Goal: Ask a question

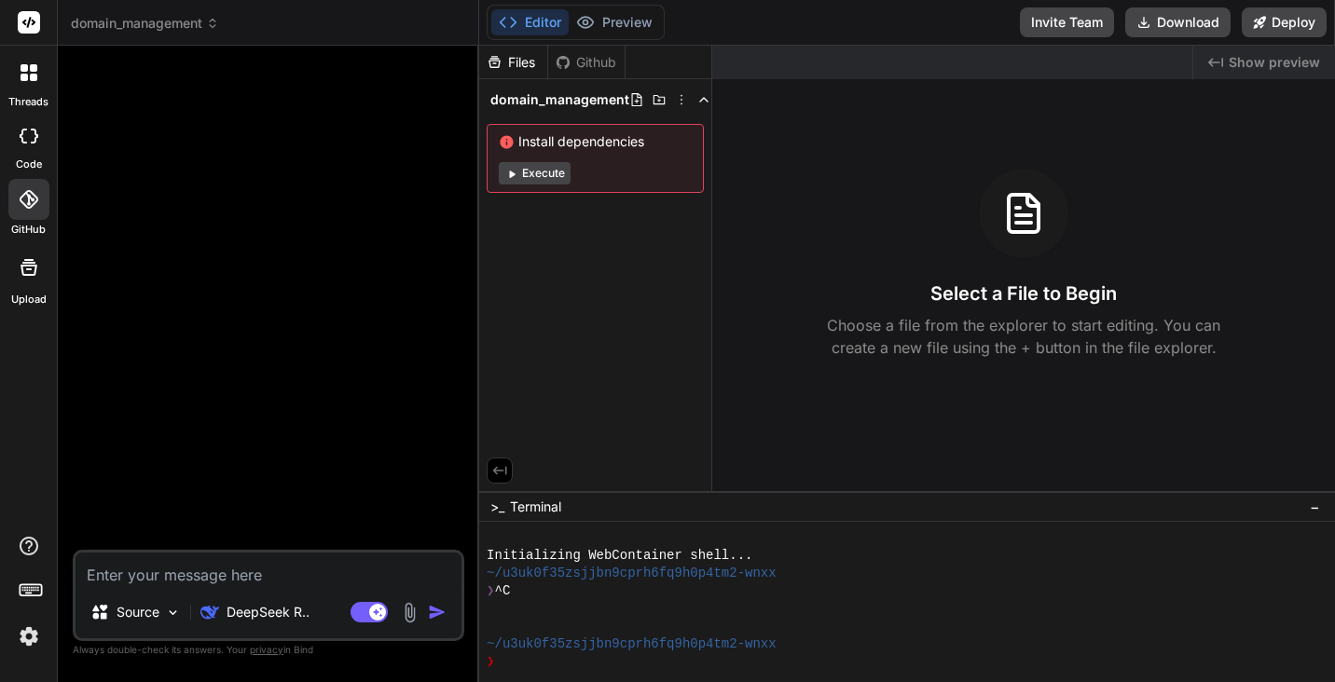
click at [596, 62] on div "Github" at bounding box center [586, 62] width 76 height 19
click at [409, 613] on img at bounding box center [409, 612] width 21 height 21
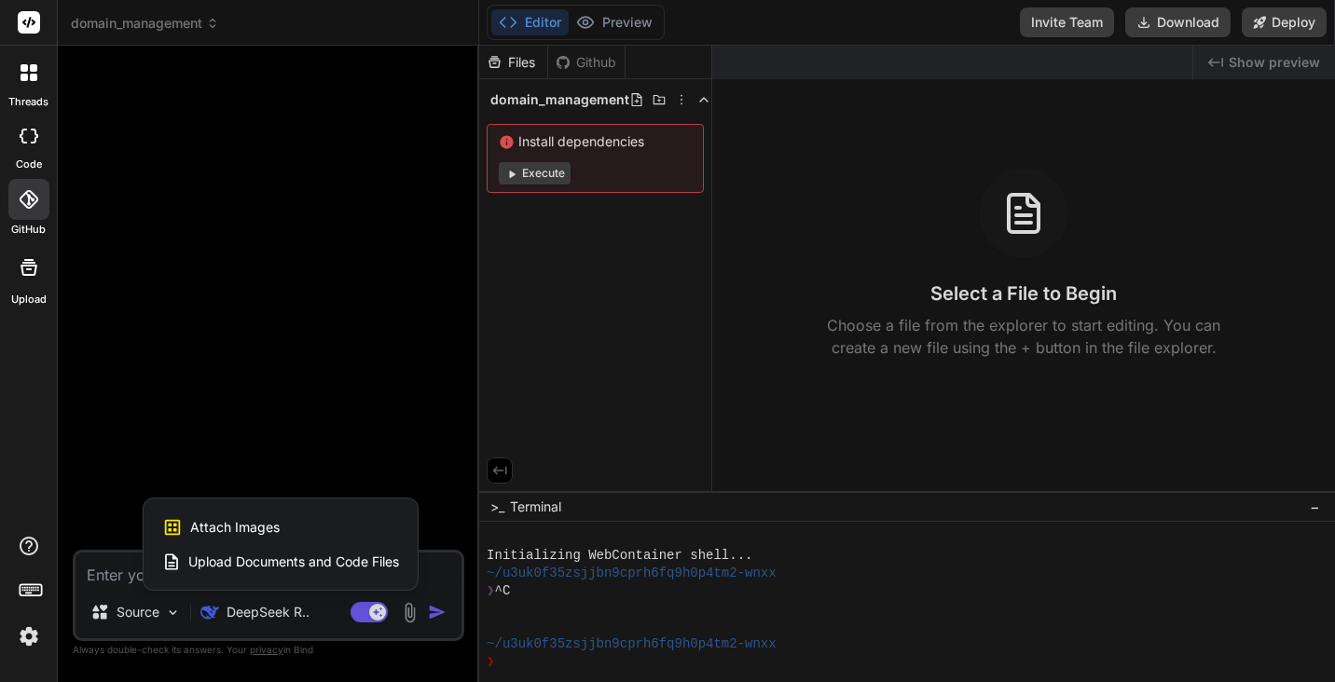
click at [376, 565] on span "Upload Documents and Code Files" at bounding box center [293, 562] width 211 height 19
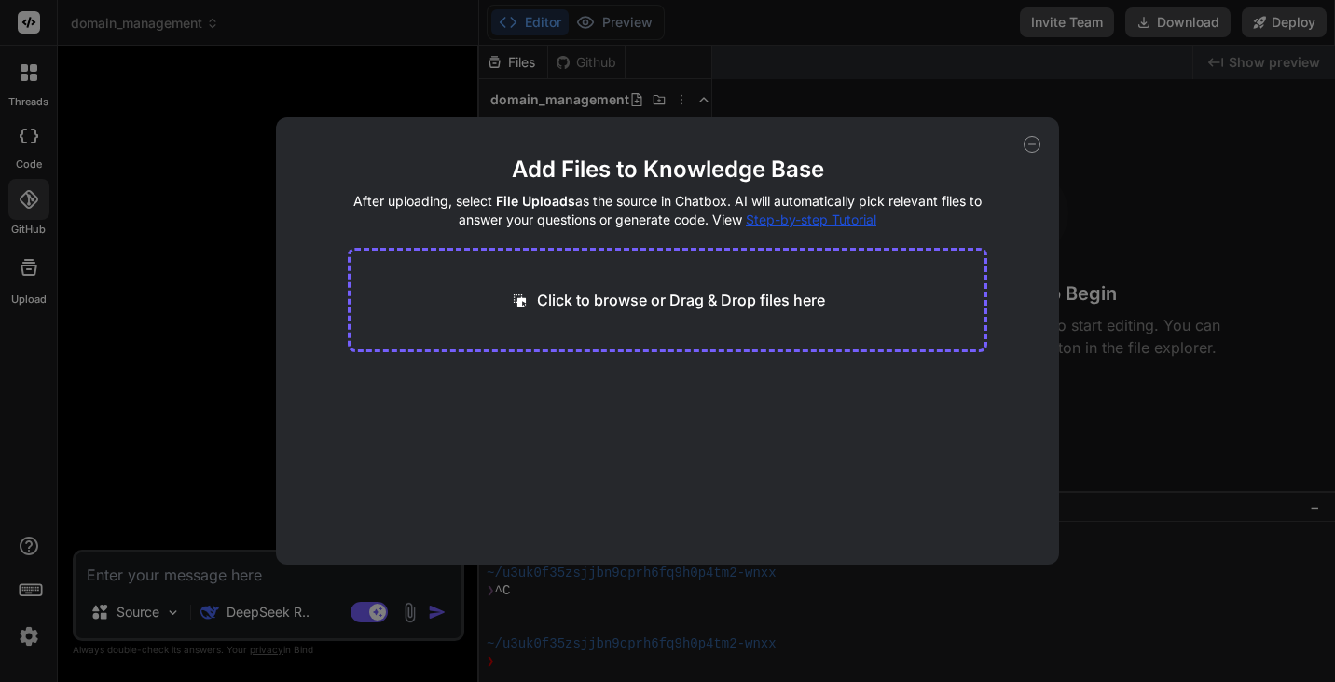
click at [1029, 147] on icon at bounding box center [1031, 144] width 17 height 17
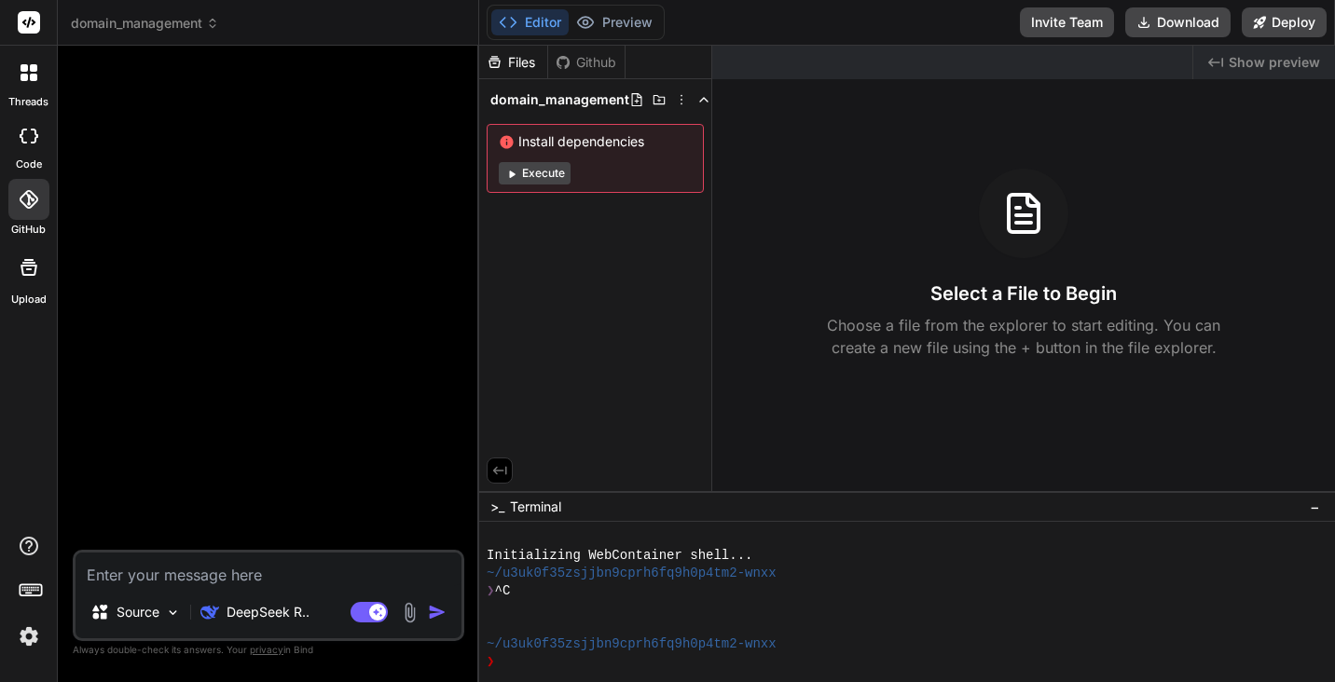
click at [39, 268] on div at bounding box center [29, 267] width 45 height 45
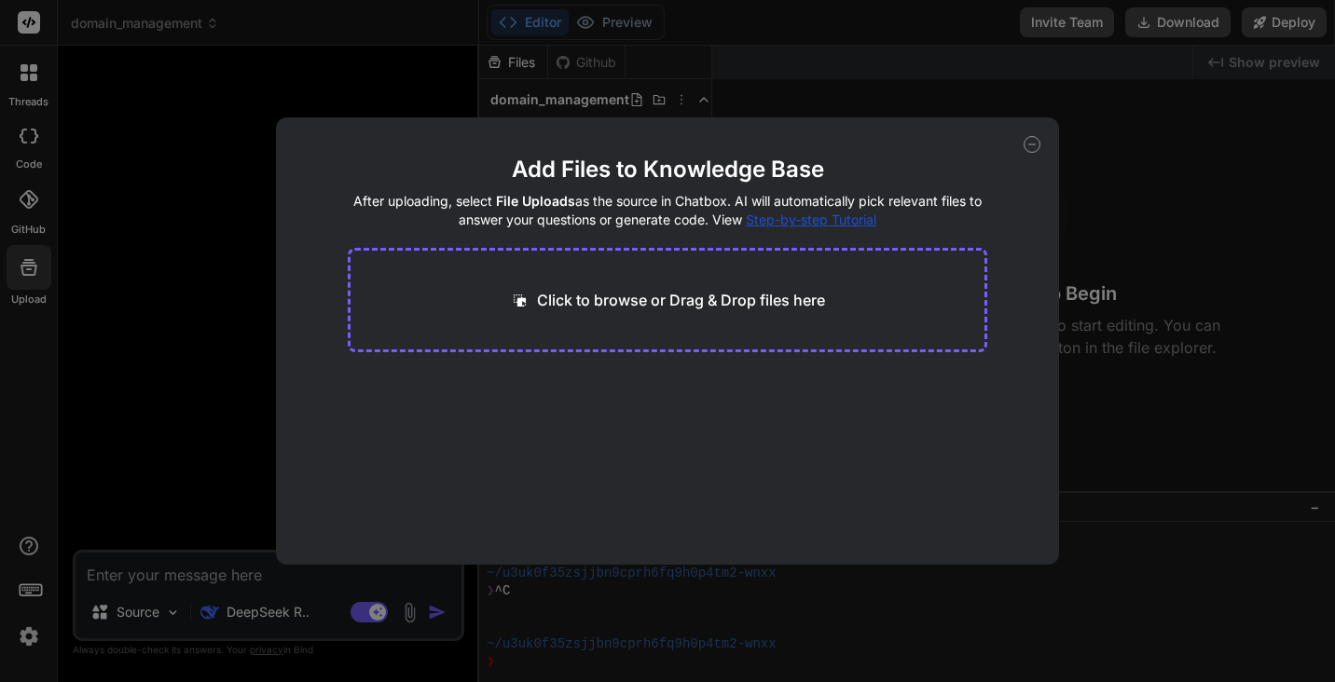
click at [1033, 145] on icon at bounding box center [1031, 144] width 17 height 17
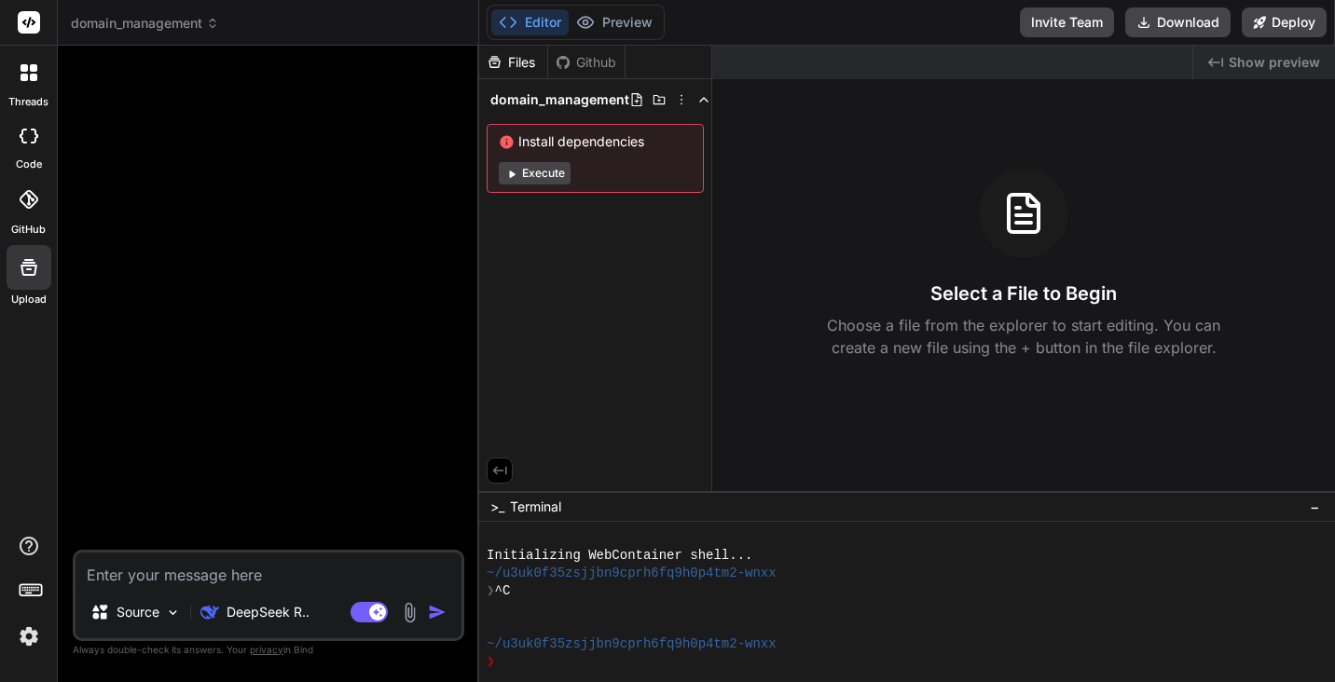
click at [34, 201] on icon at bounding box center [28, 199] width 19 height 19
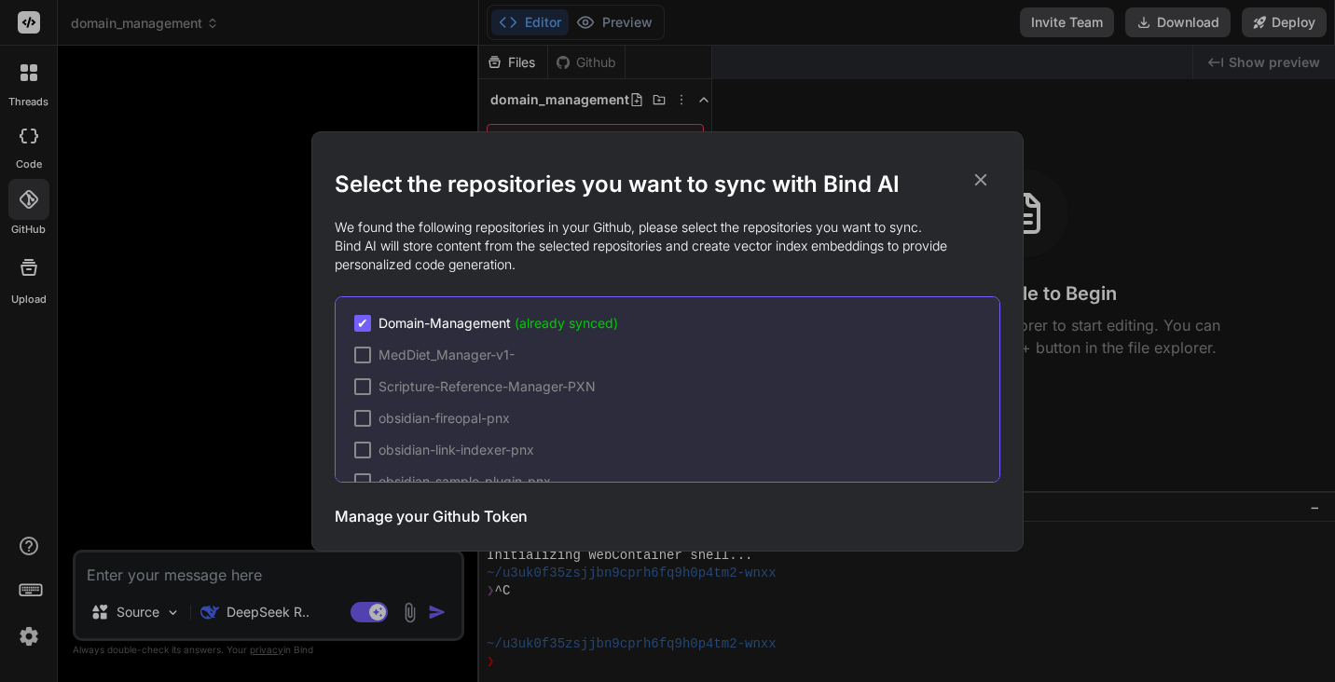
click at [974, 175] on icon at bounding box center [980, 180] width 21 height 21
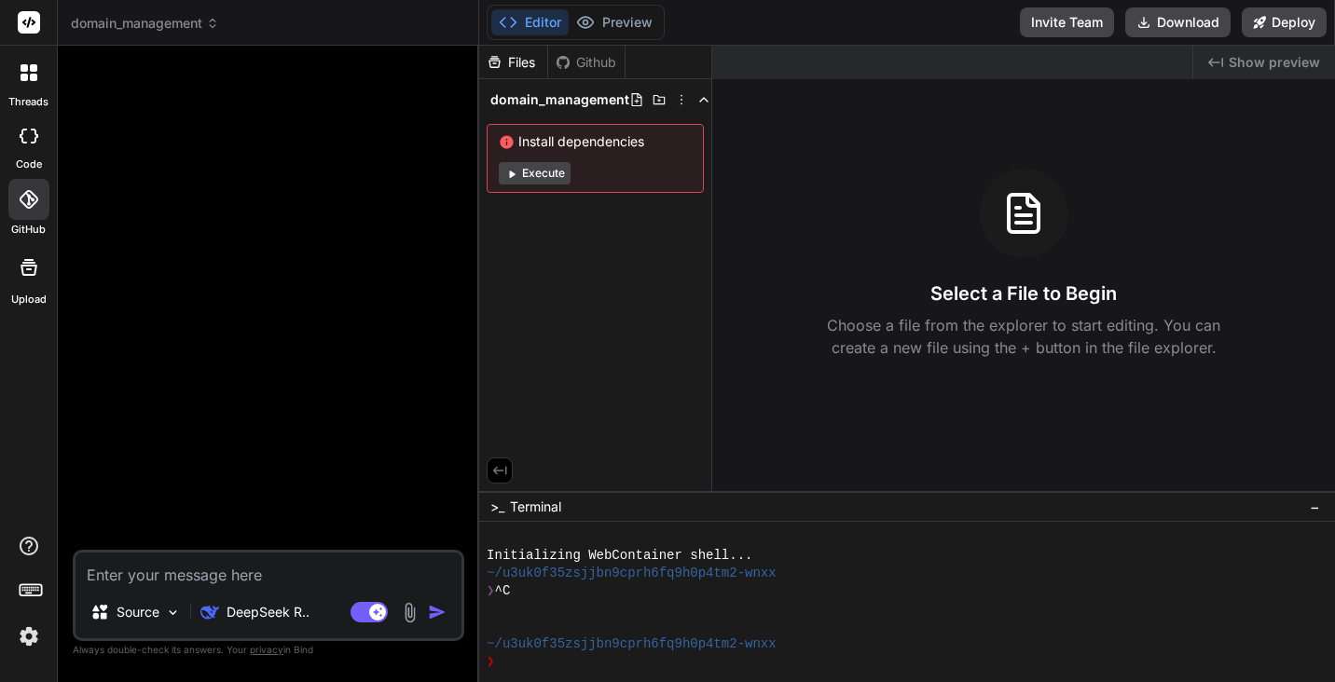
click at [38, 74] on div at bounding box center [28, 72] width 39 height 39
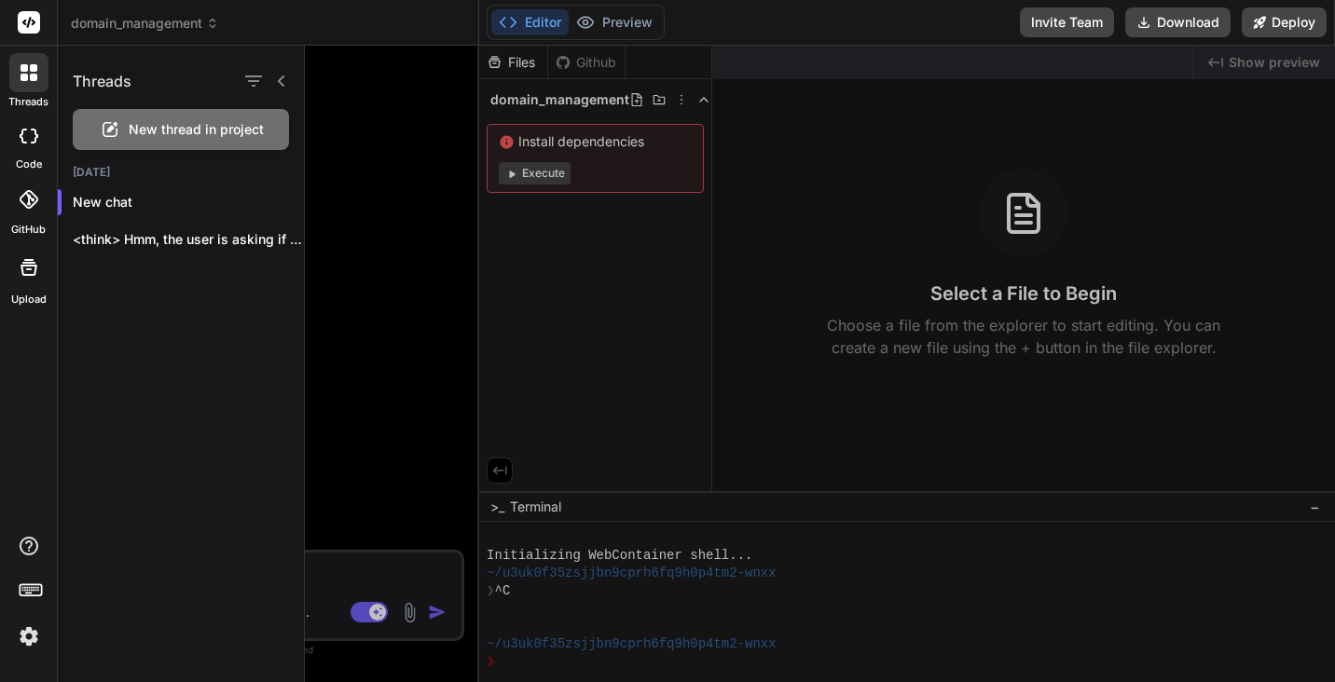
click at [38, 74] on div at bounding box center [28, 72] width 39 height 39
click at [286, 82] on icon at bounding box center [281, 81] width 15 height 15
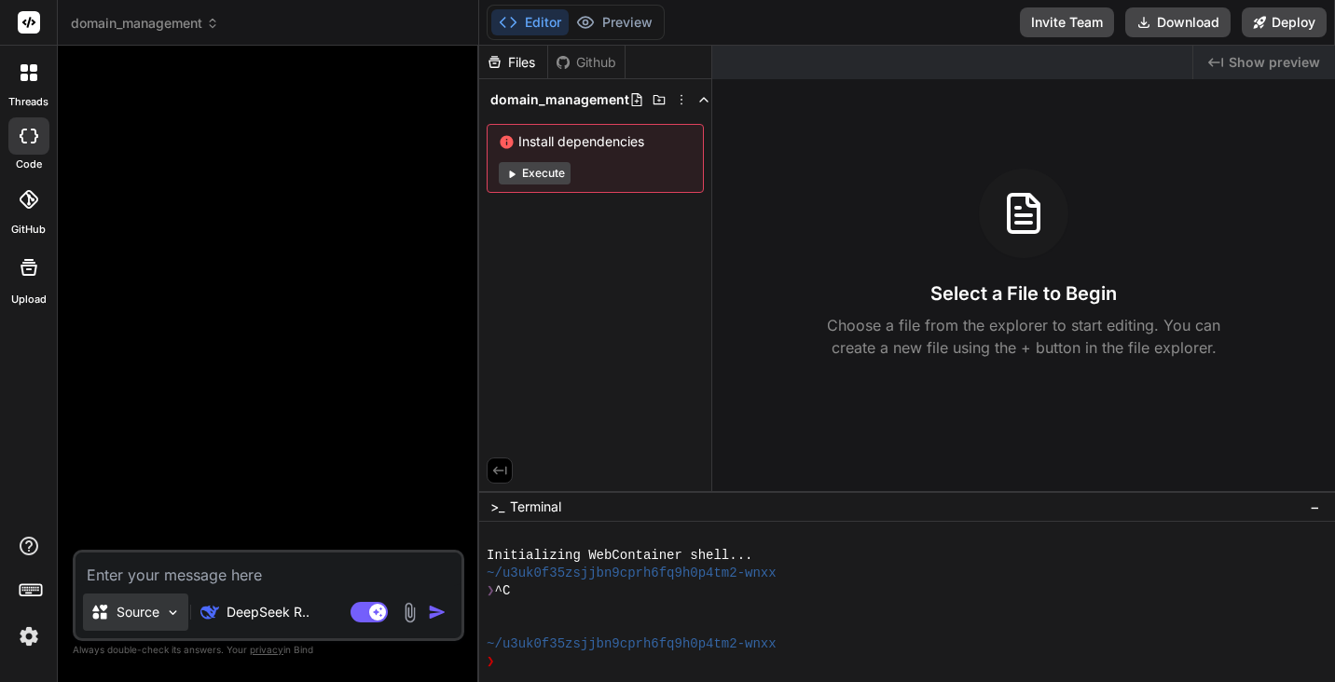
click at [172, 618] on img at bounding box center [173, 613] width 16 height 16
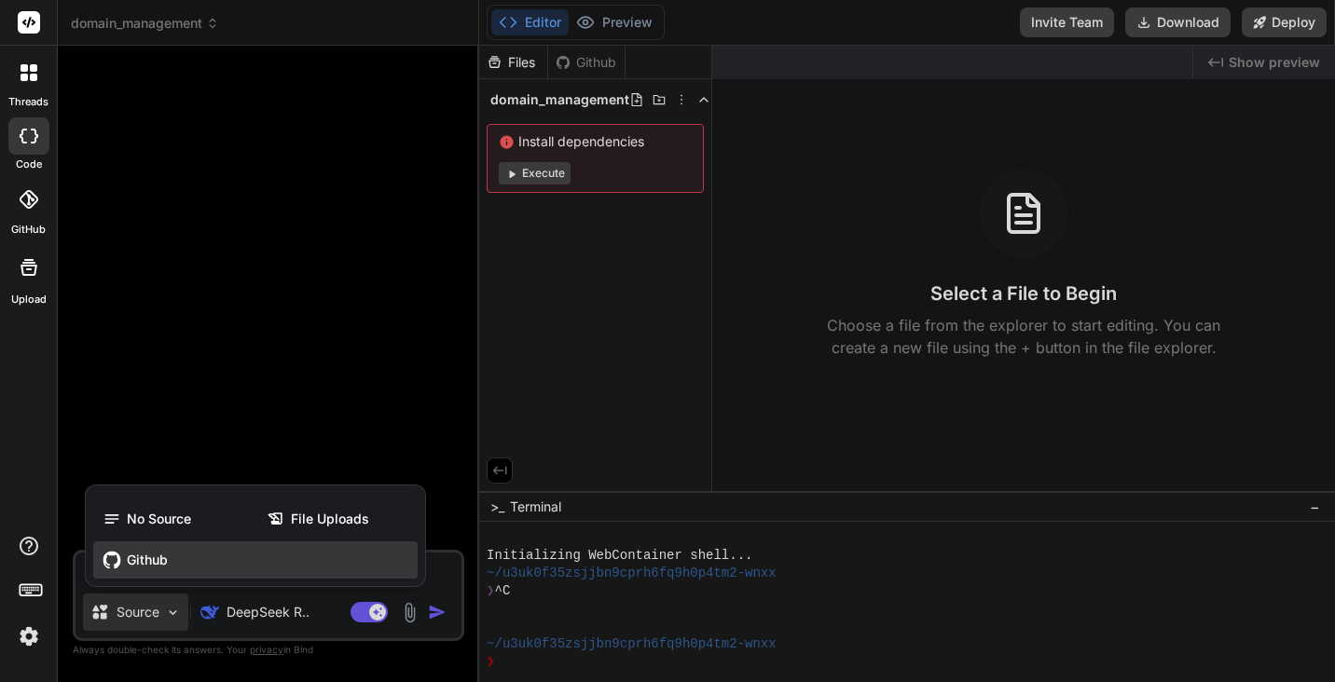
click at [148, 554] on span "Github" at bounding box center [147, 560] width 41 height 19
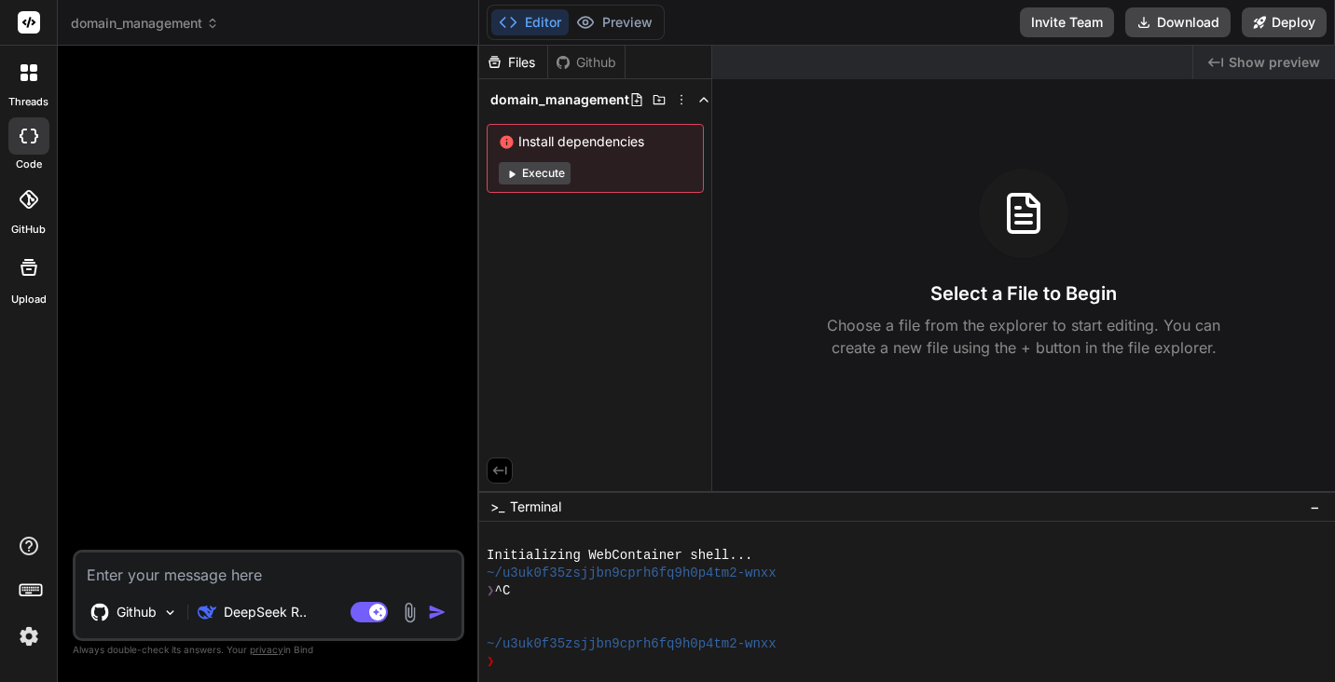
click at [32, 77] on icon at bounding box center [33, 77] width 7 height 7
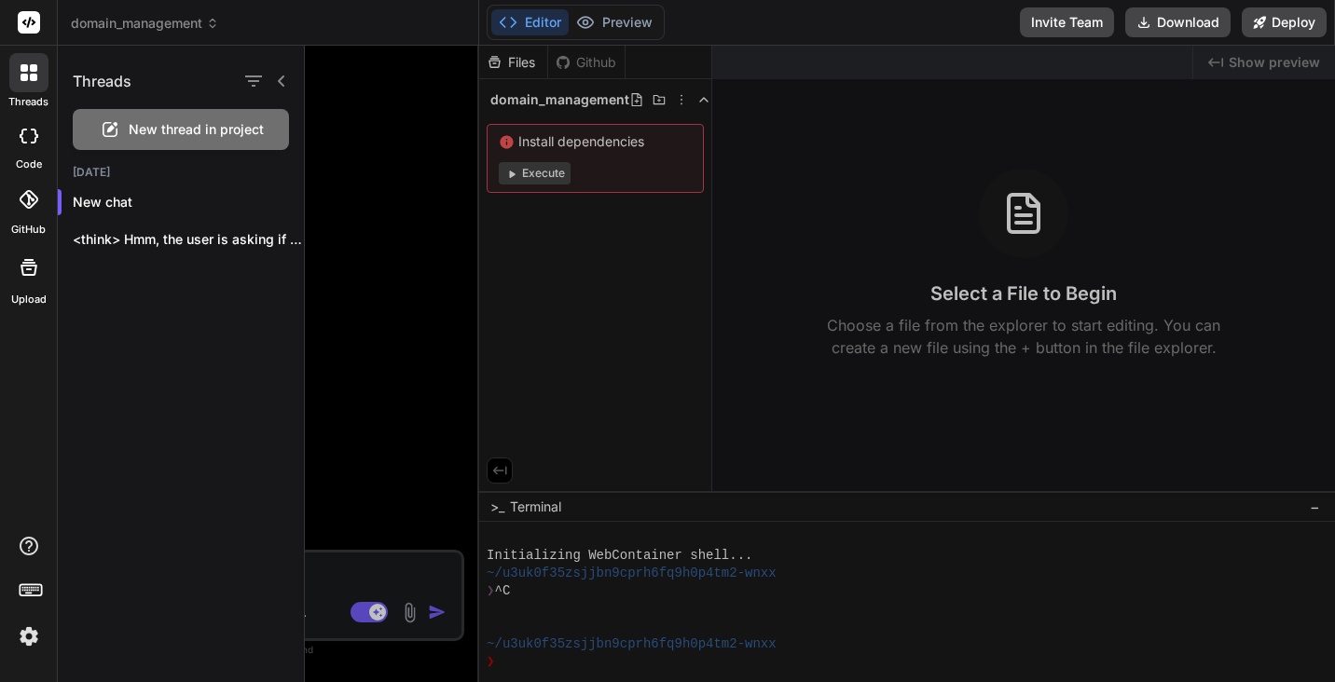
click at [32, 77] on icon at bounding box center [33, 77] width 7 height 7
click at [358, 216] on div at bounding box center [820, 364] width 1030 height 637
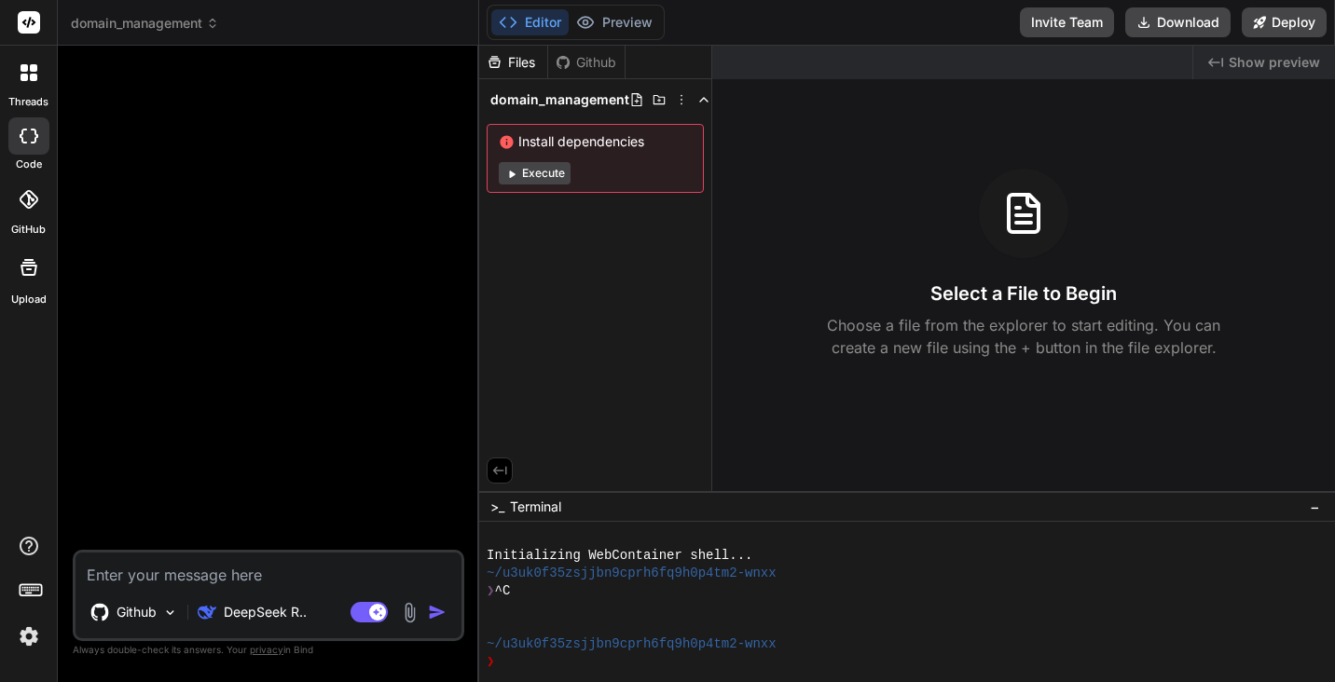
click at [30, 283] on div at bounding box center [29, 267] width 45 height 45
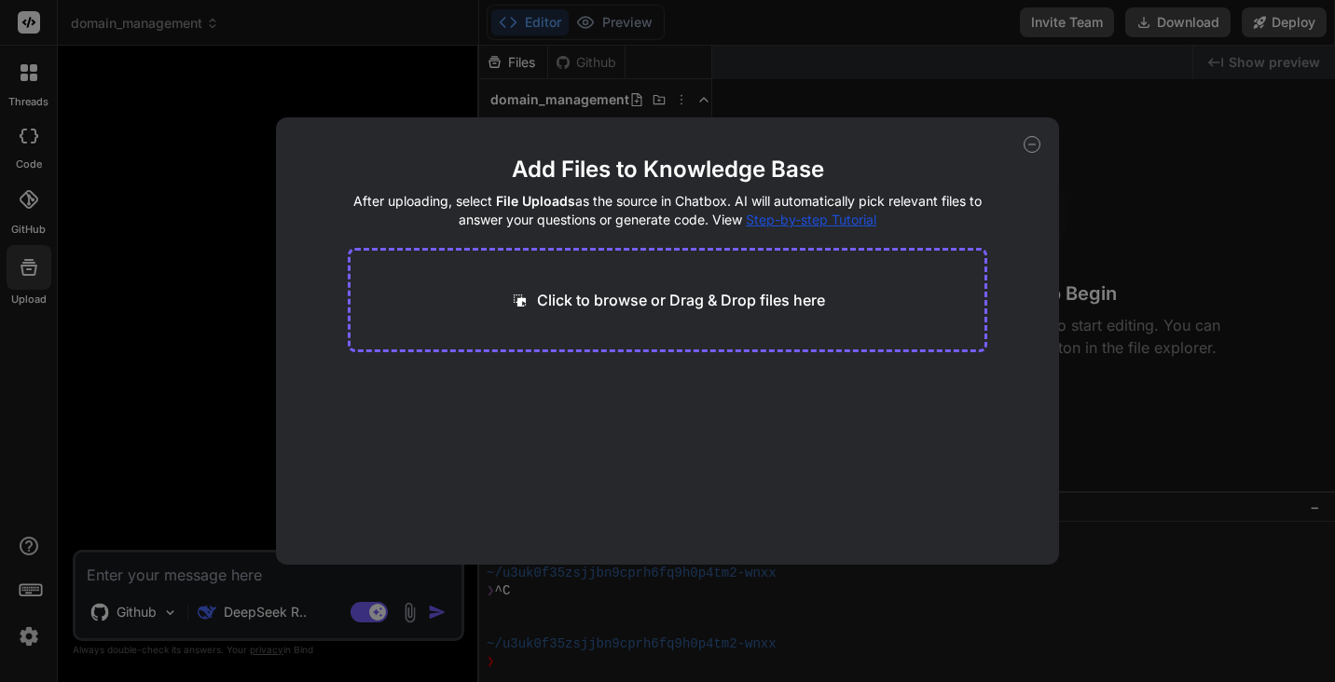
click at [1035, 146] on icon at bounding box center [1031, 144] width 17 height 17
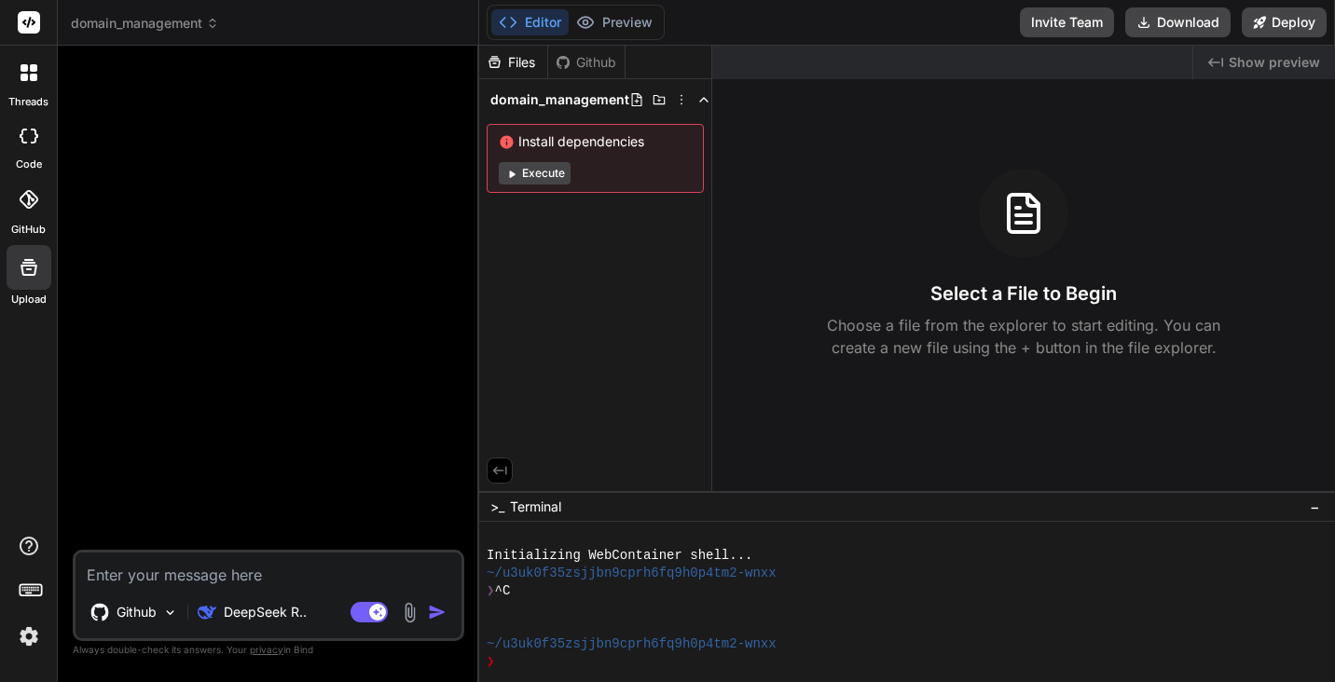
click at [32, 208] on icon at bounding box center [29, 199] width 19 height 19
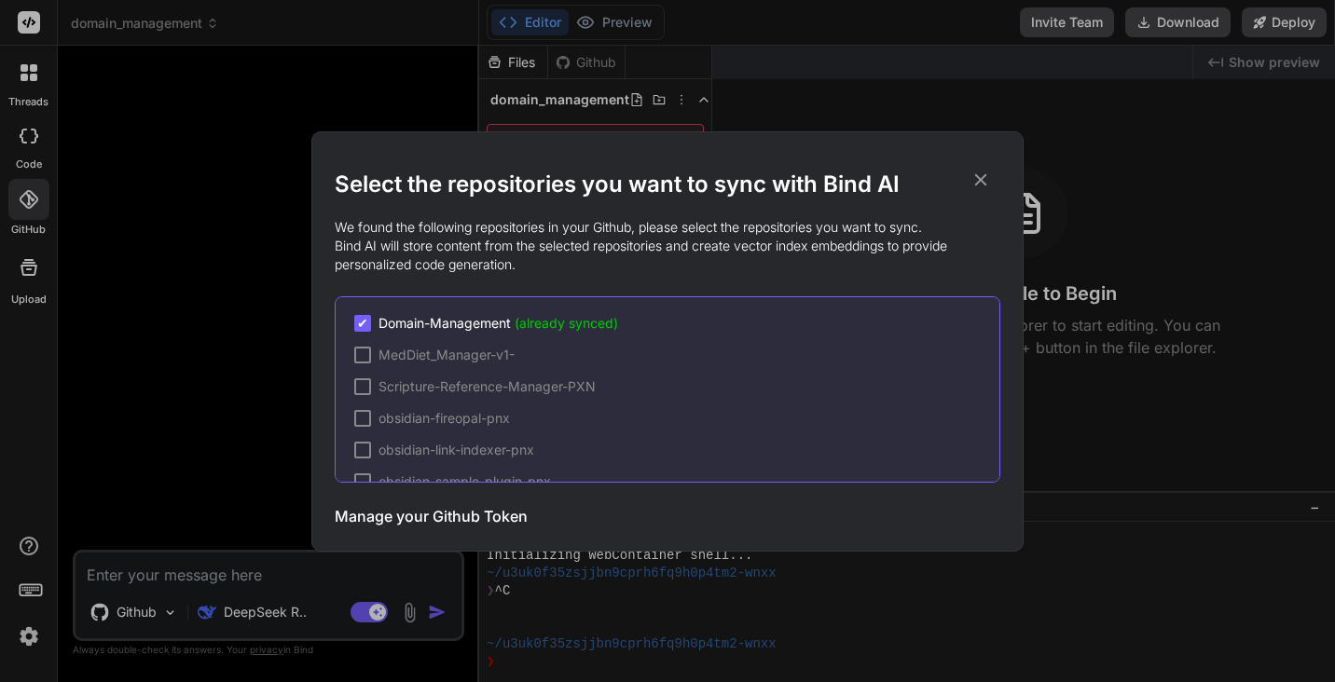
click at [985, 177] on icon at bounding box center [980, 180] width 21 height 21
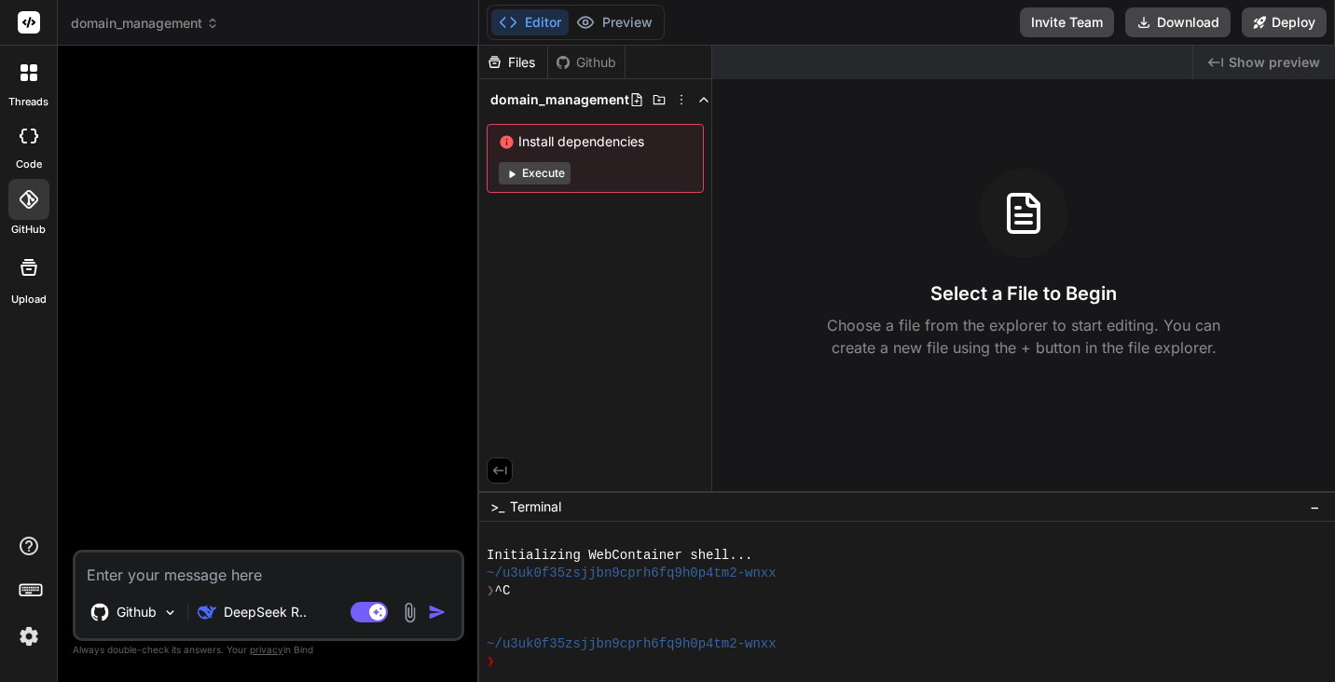
click at [33, 75] on icon at bounding box center [33, 77] width 7 height 7
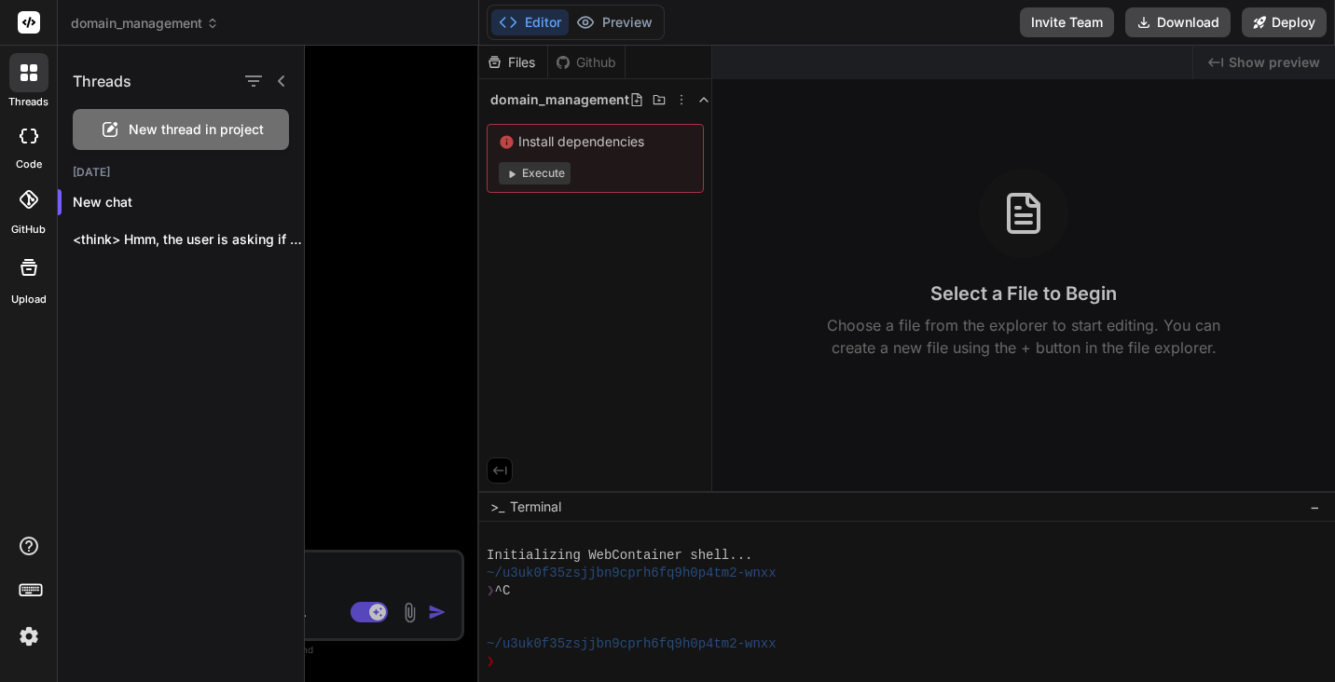
click at [283, 82] on icon at bounding box center [281, 81] width 15 height 15
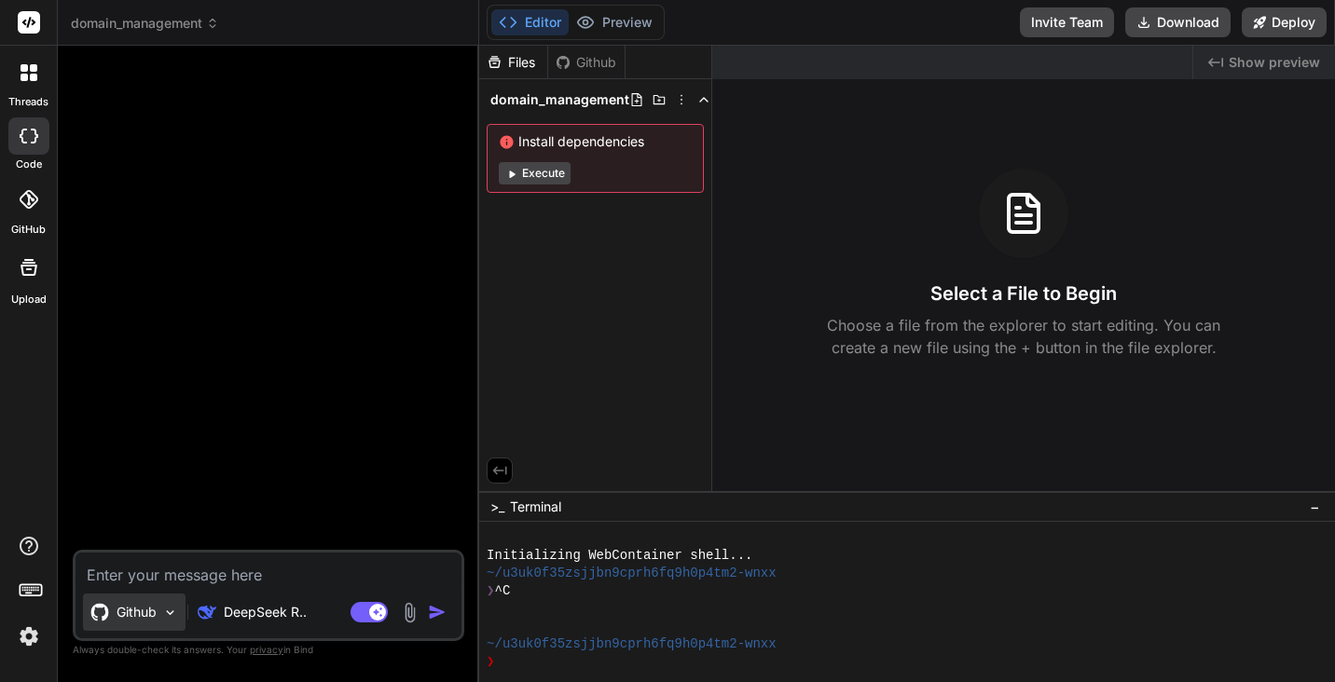
click at [164, 612] on img at bounding box center [170, 613] width 16 height 16
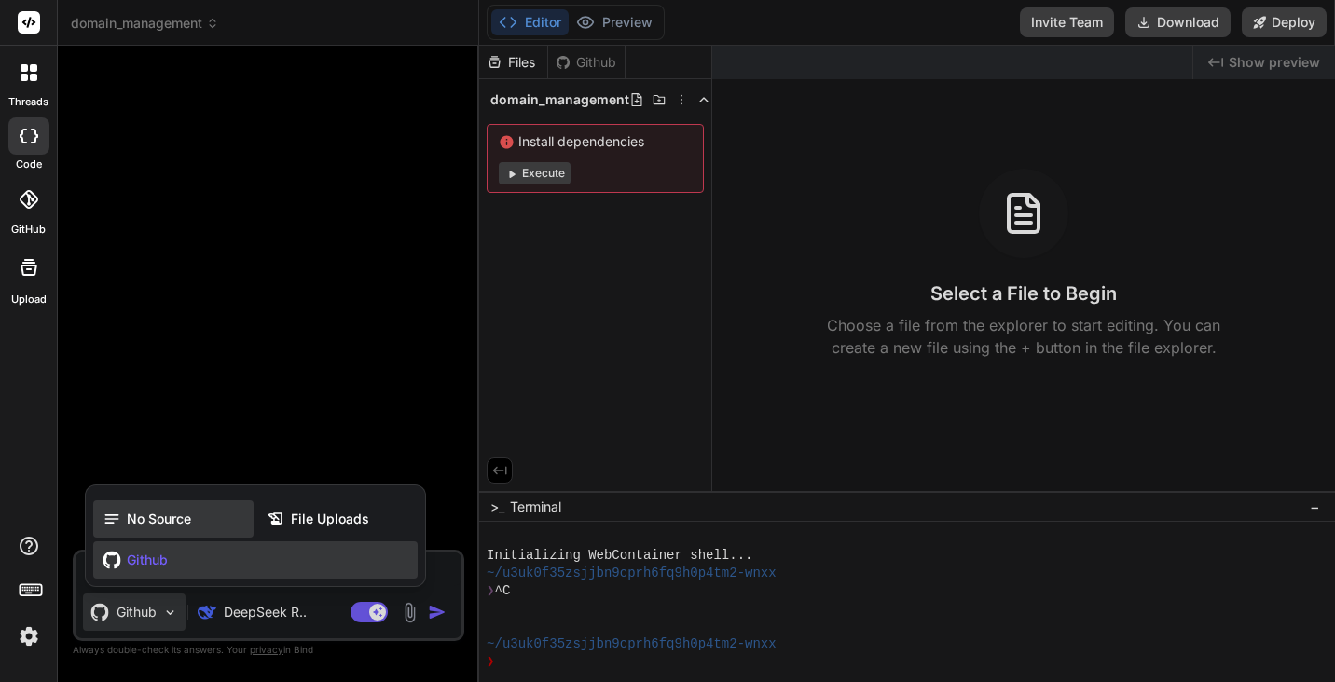
click at [166, 515] on span "No Source" at bounding box center [159, 519] width 64 height 19
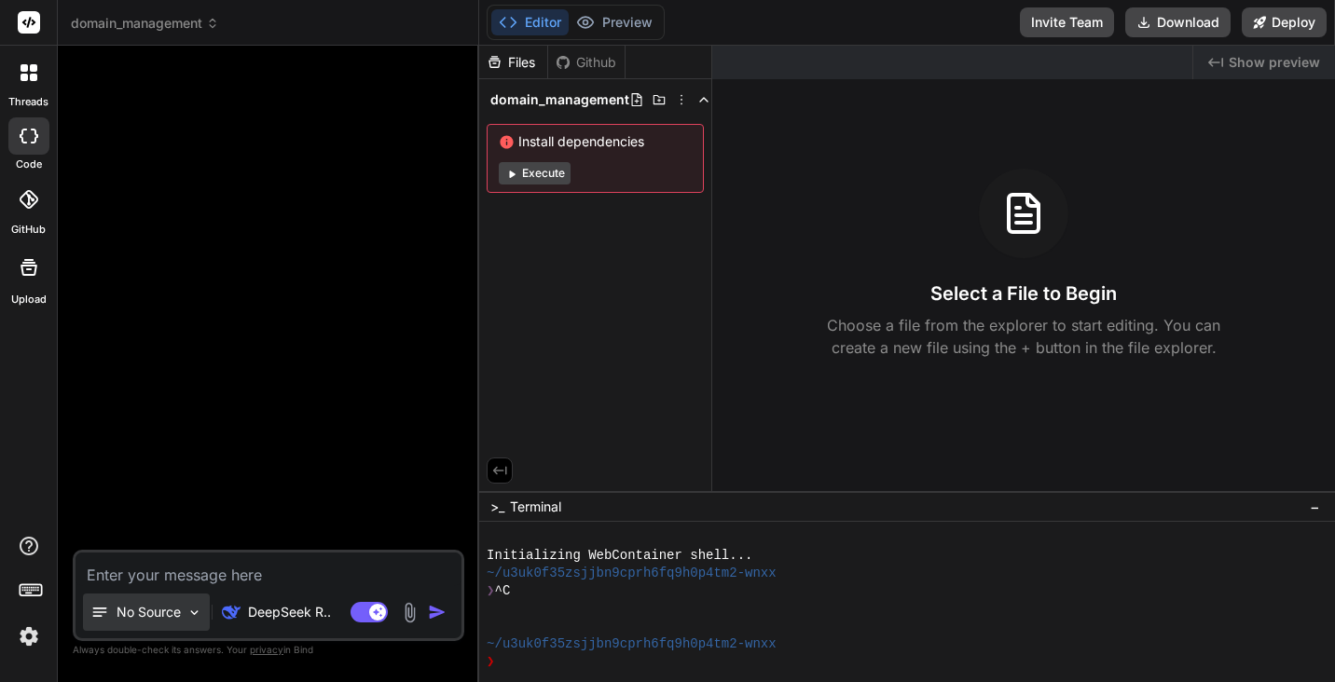
click at [189, 619] on img at bounding box center [194, 613] width 16 height 16
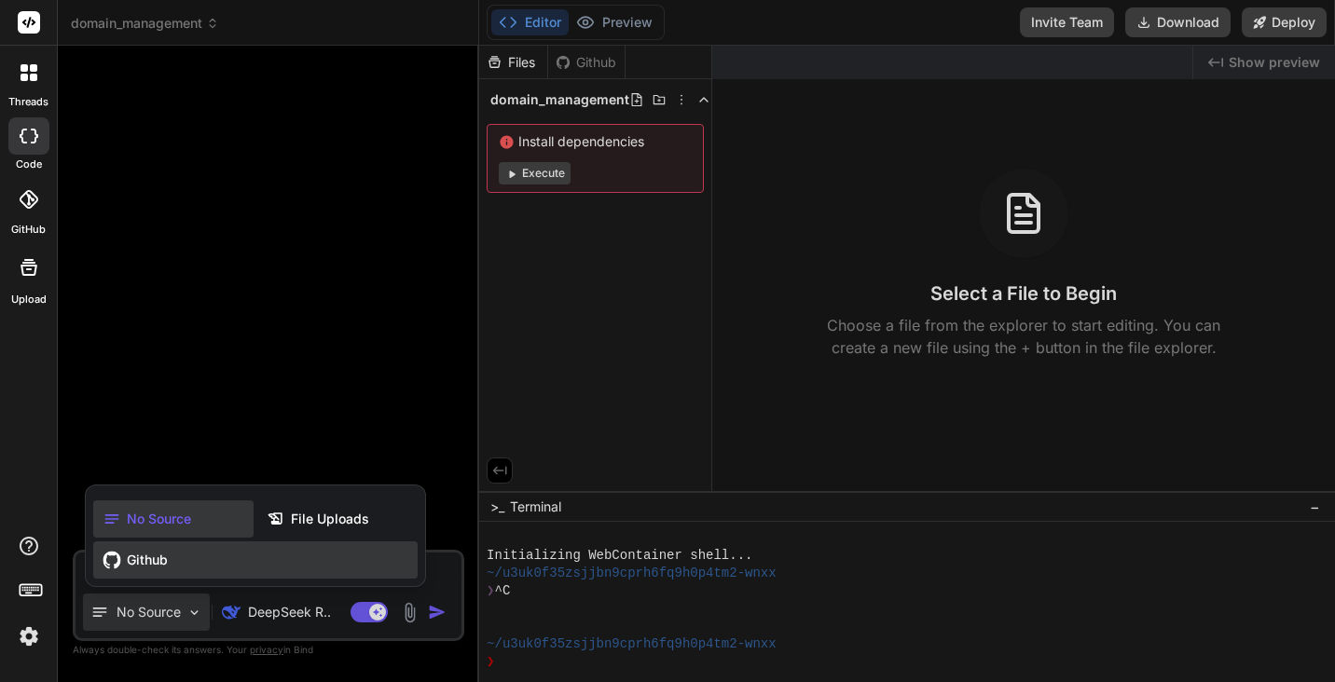
click at [163, 565] on span "Github" at bounding box center [147, 560] width 41 height 19
type textarea "x"
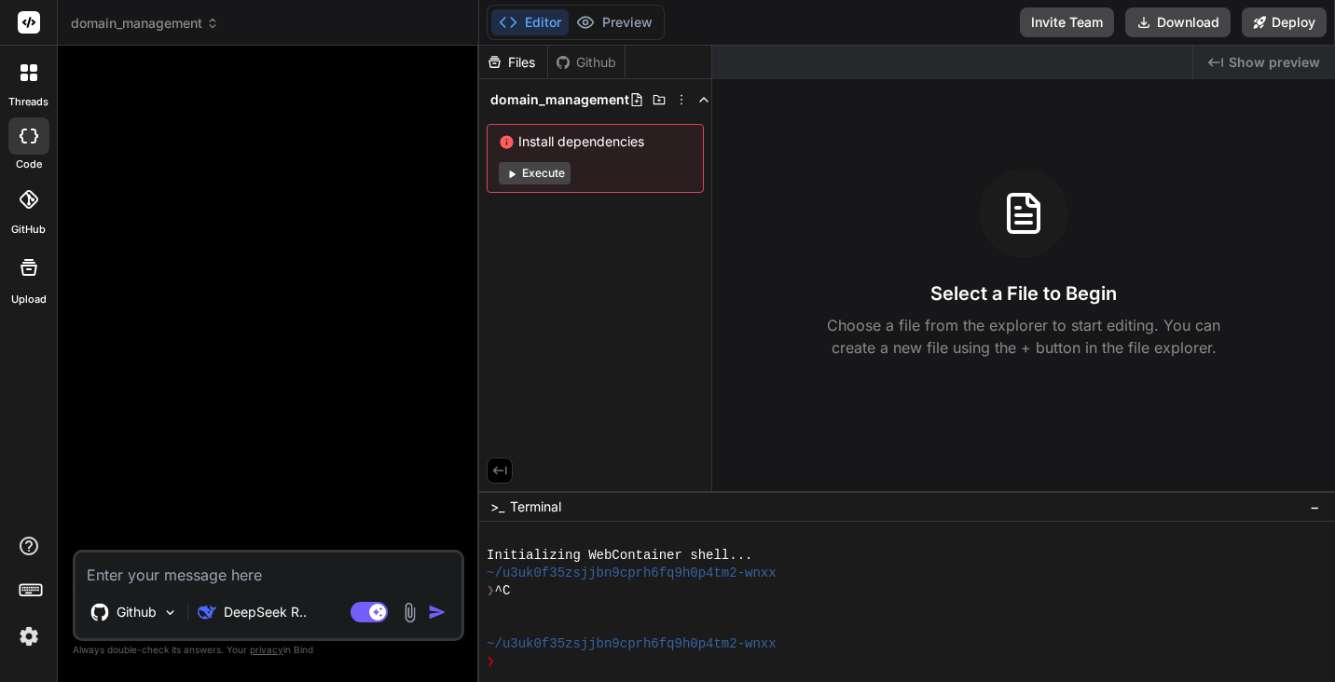
click at [36, 584] on rect at bounding box center [30, 589] width 21 height 11
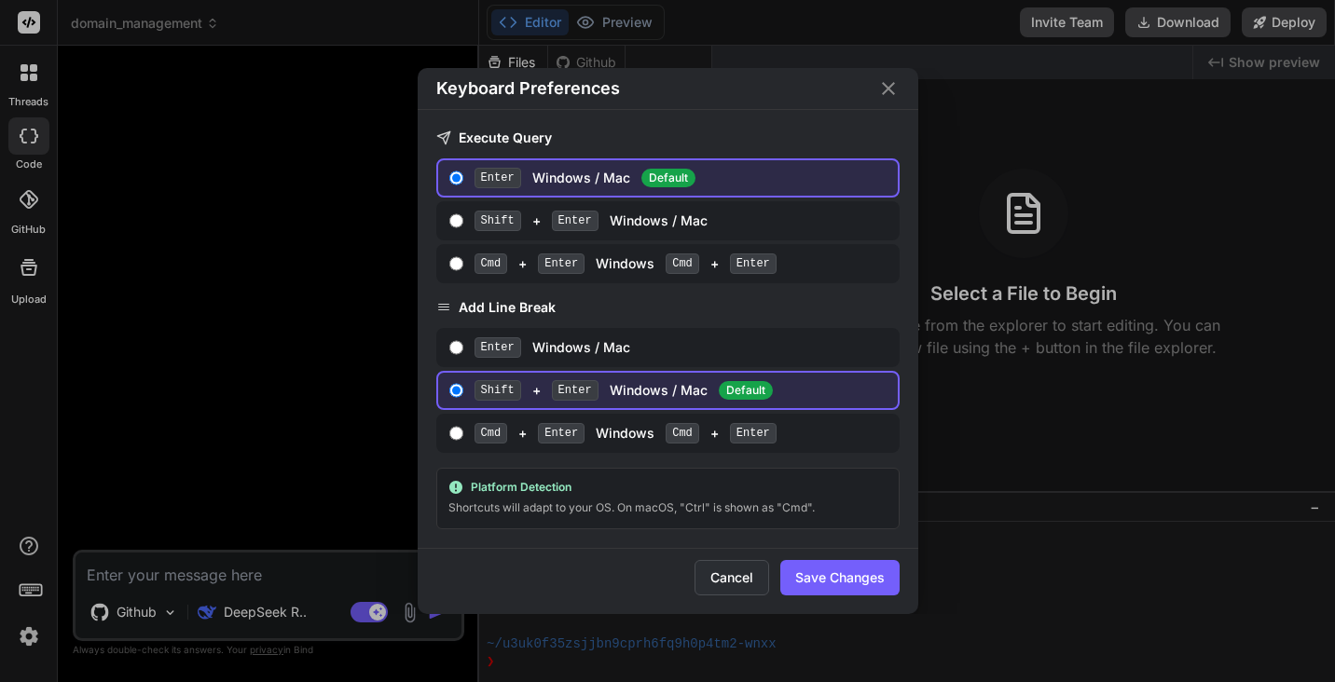
click at [730, 570] on button "Cancel" at bounding box center [731, 577] width 75 height 35
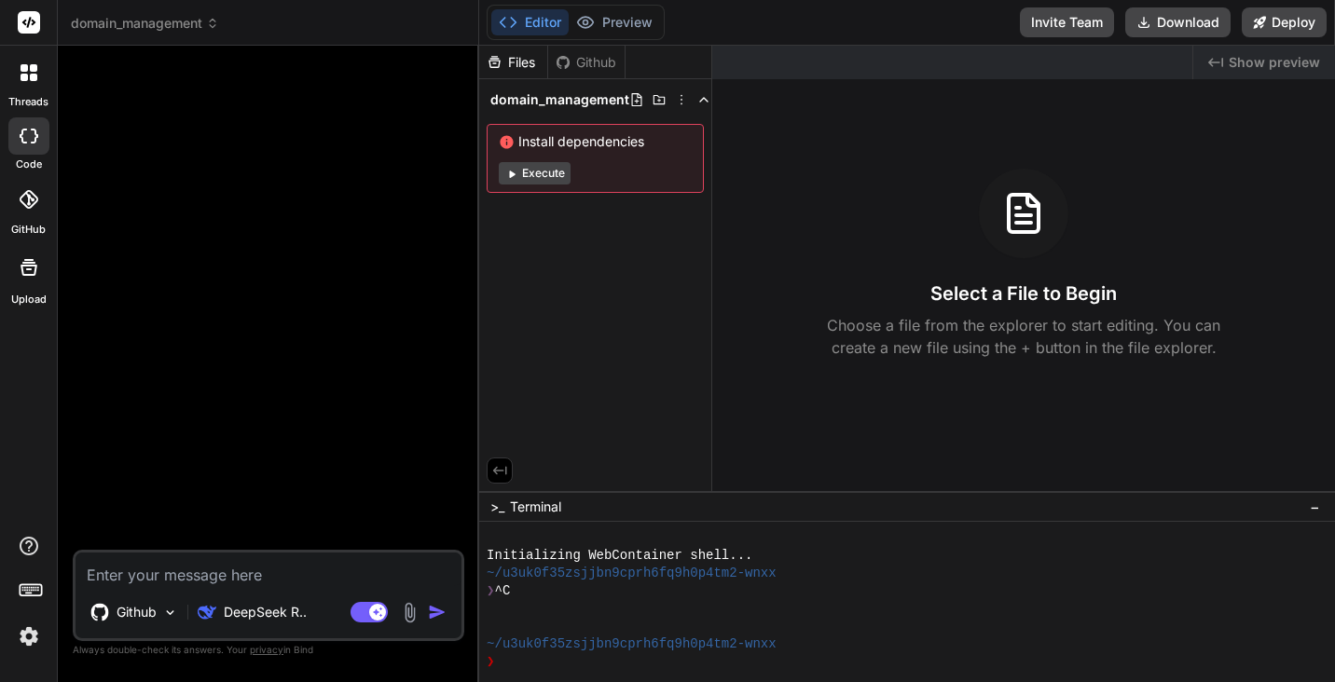
click at [33, 25] on rect at bounding box center [29, 22] width 22 height 22
click at [164, 20] on span "domain_management" at bounding box center [145, 23] width 148 height 19
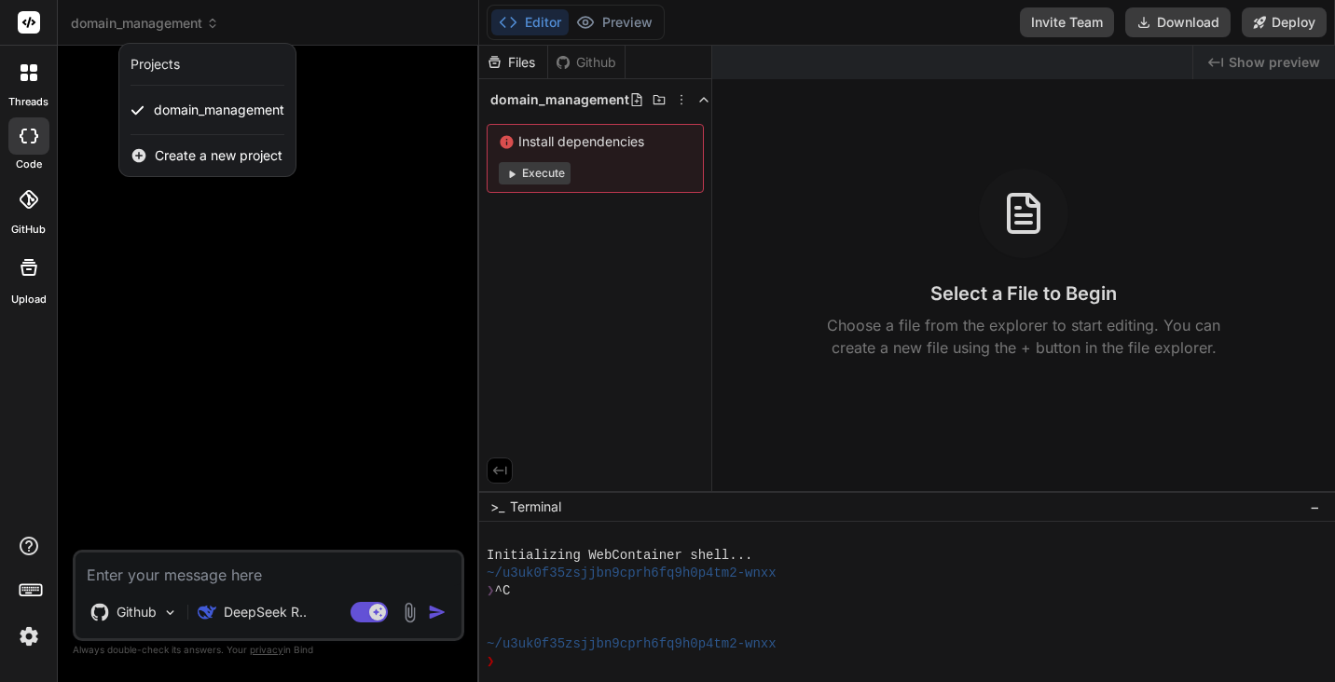
click at [160, 55] on div "Projects" at bounding box center [154, 64] width 49 height 19
click at [177, 108] on span "domain_management" at bounding box center [219, 110] width 130 height 19
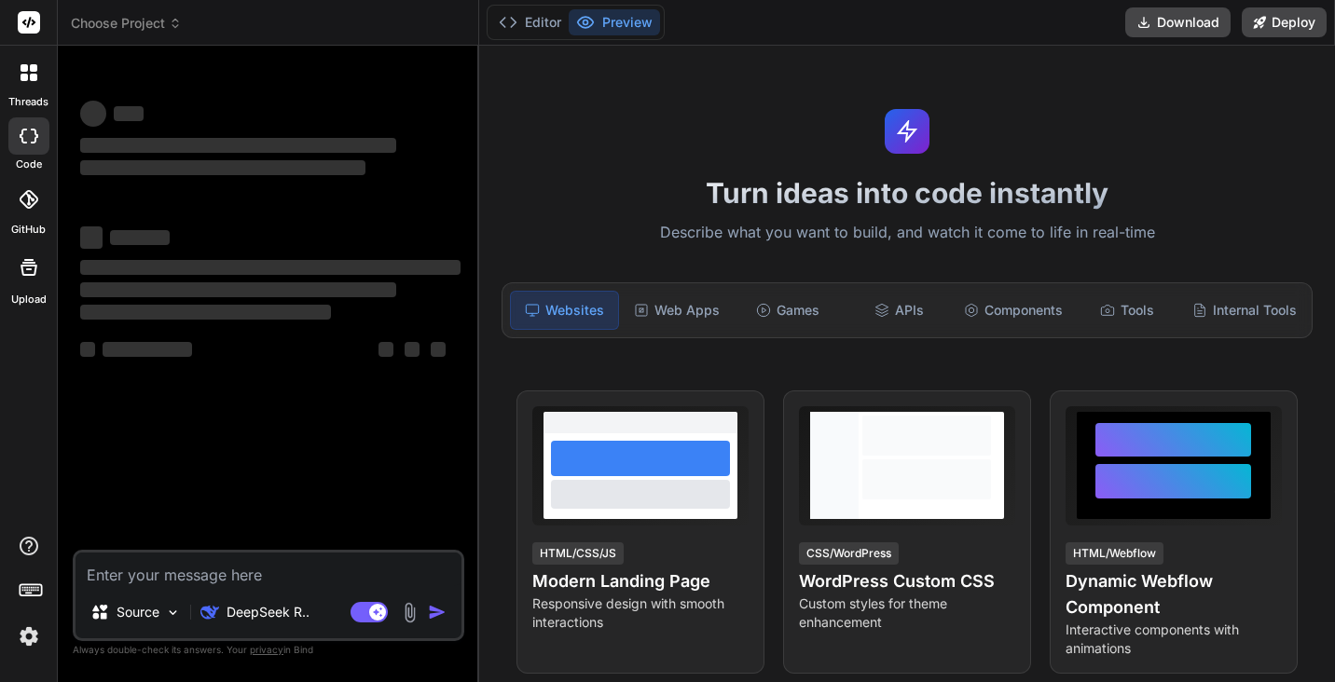
type textarea "x"
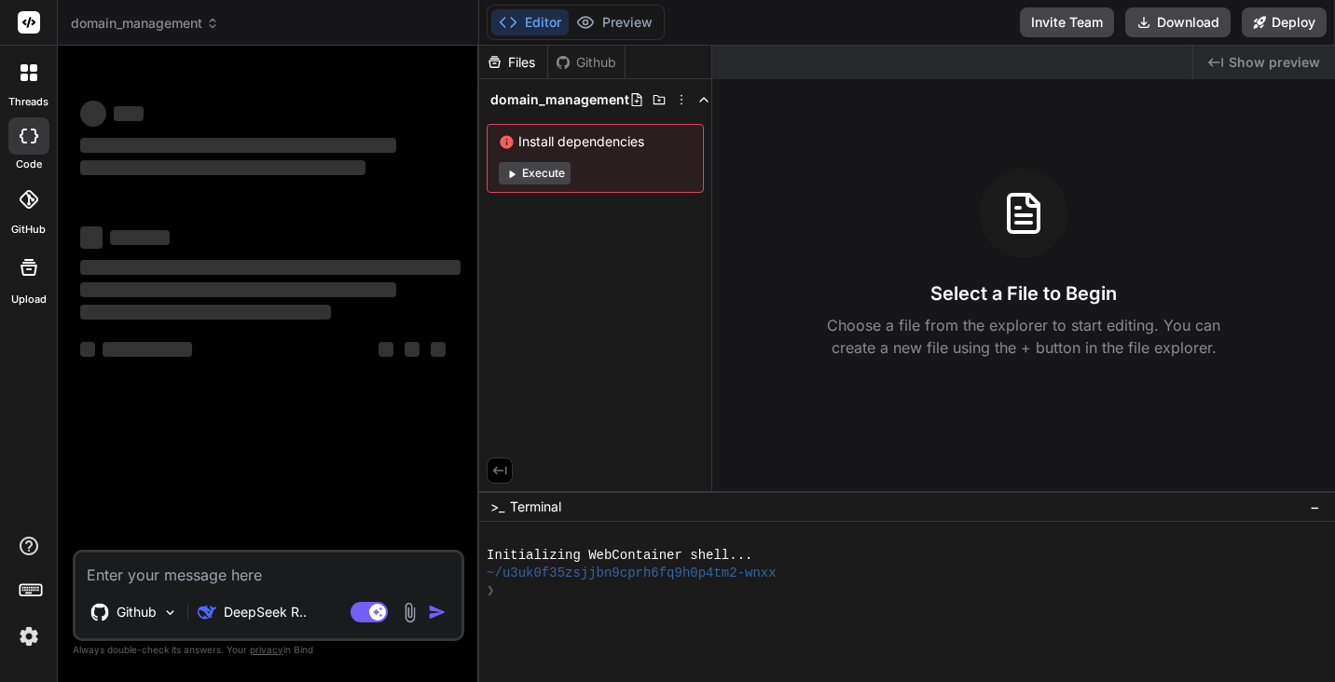
type textarea "x"
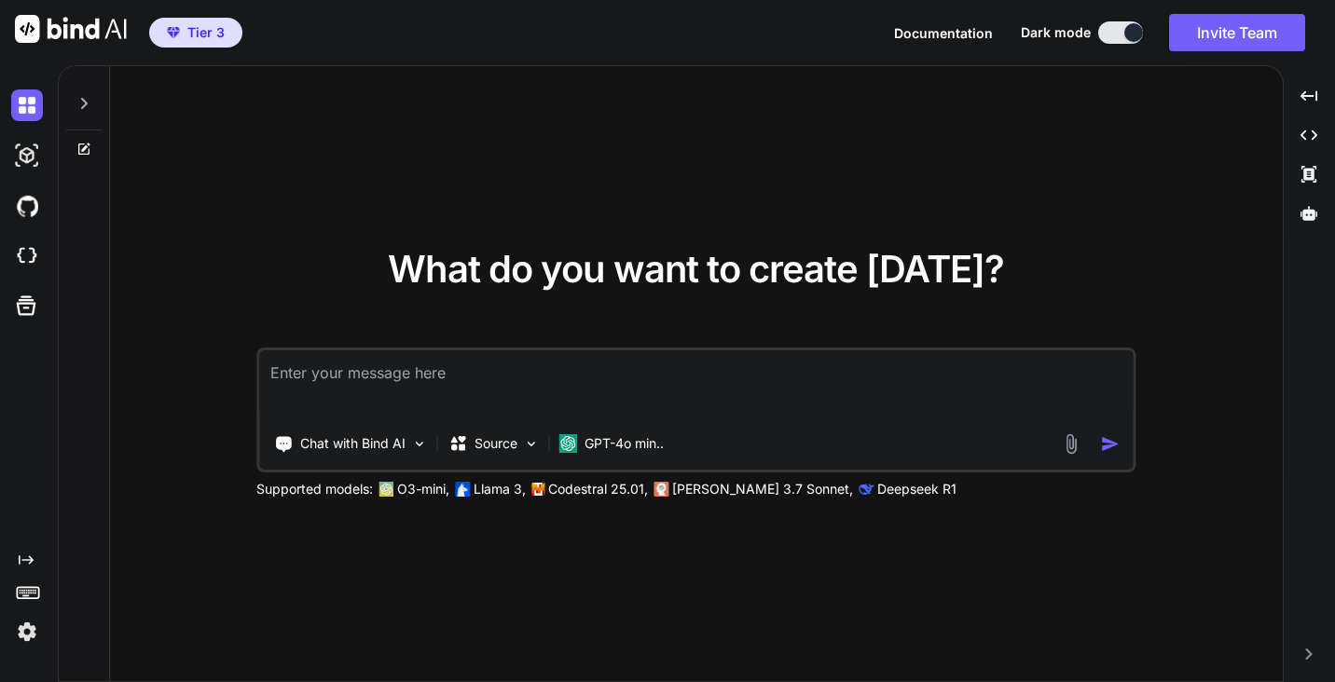
click at [88, 105] on icon at bounding box center [83, 103] width 15 height 15
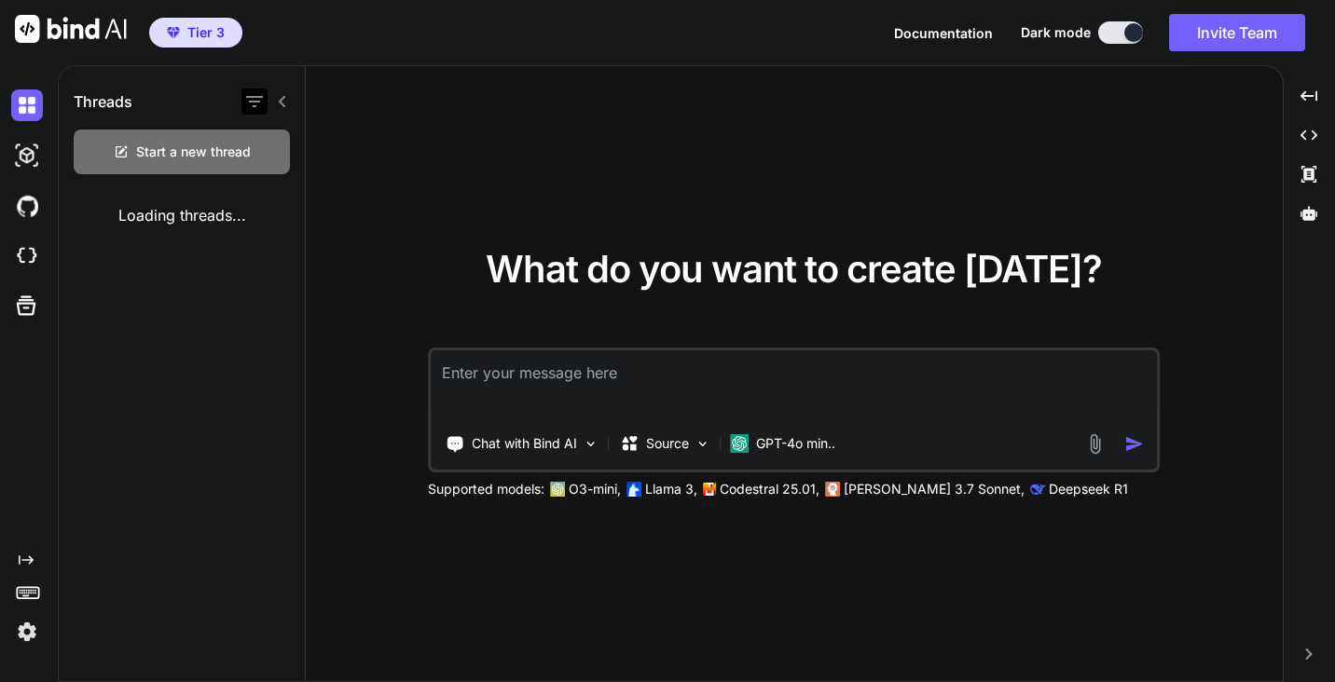
click at [256, 100] on icon "button" at bounding box center [254, 101] width 22 height 22
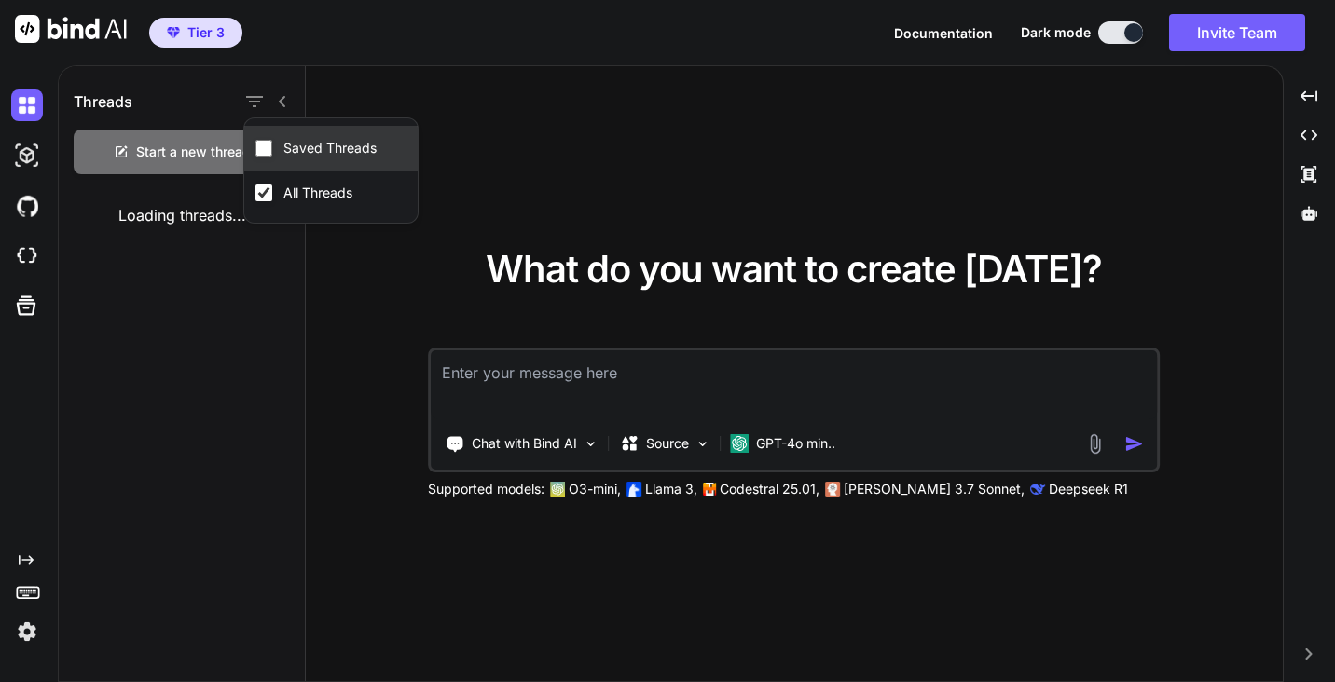
click at [261, 149] on input "Saved Threads" at bounding box center [263, 148] width 17 height 17
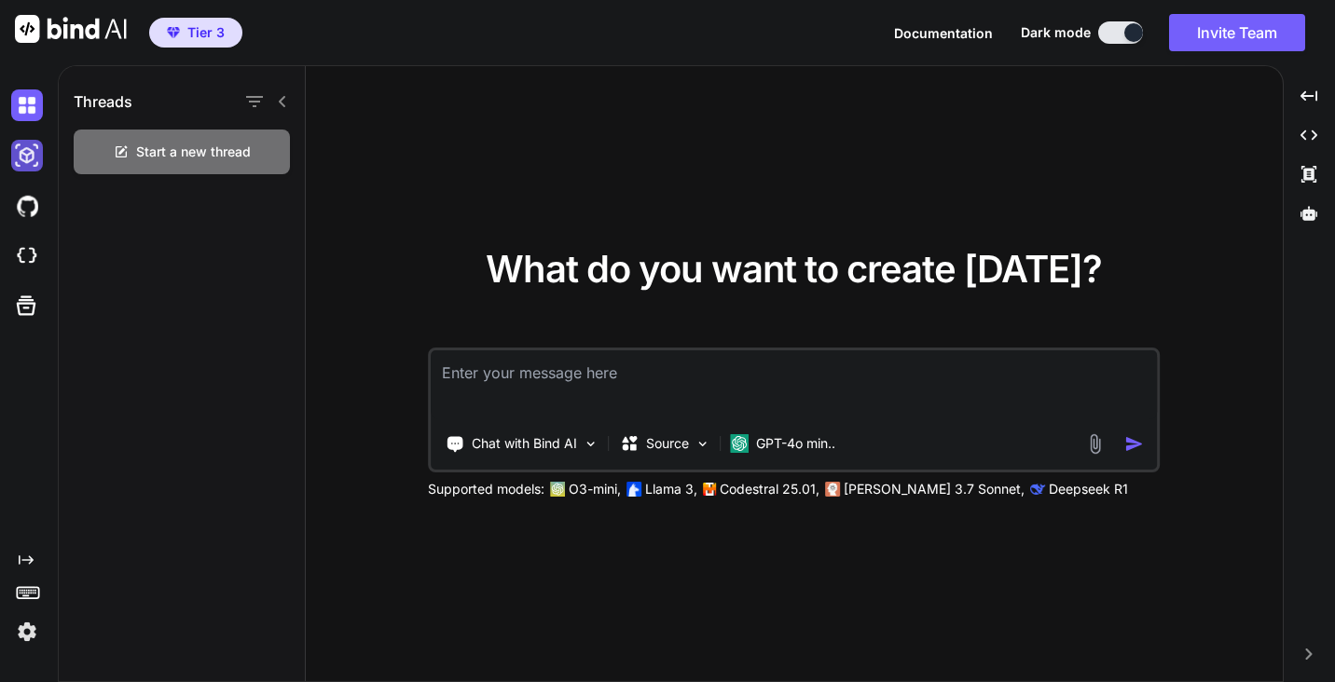
click at [23, 161] on img at bounding box center [27, 156] width 32 height 32
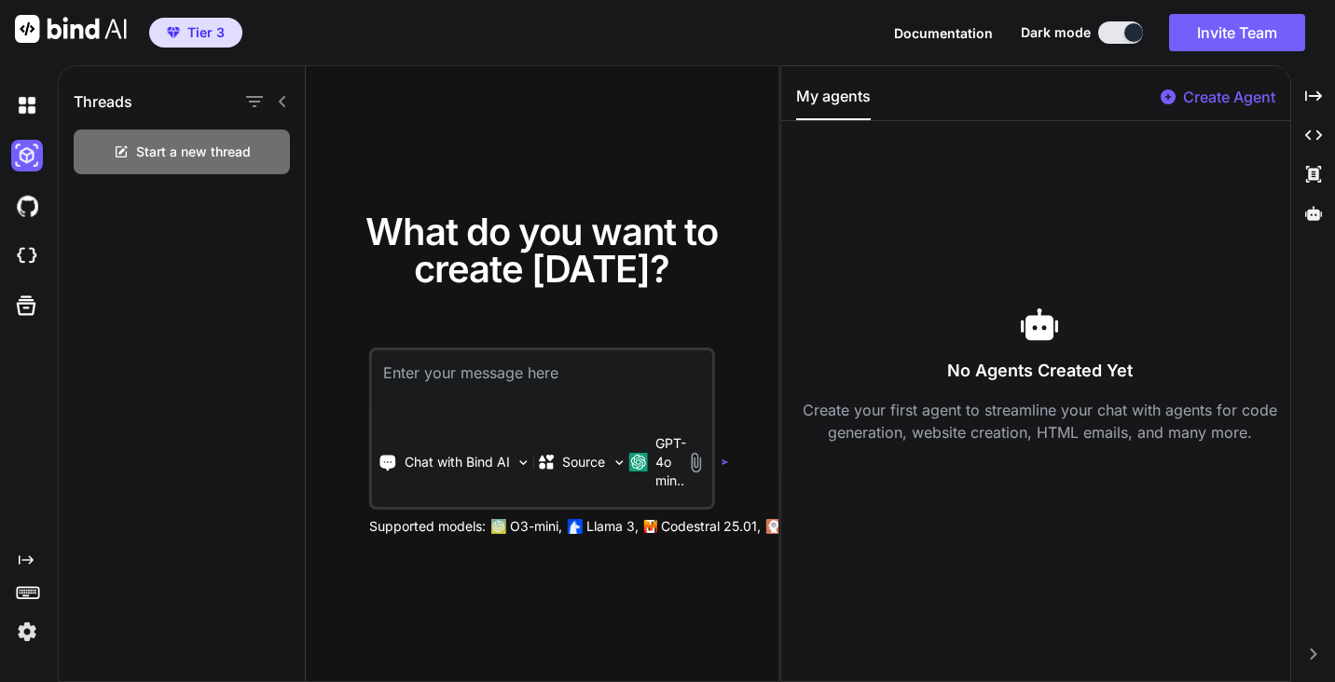
click at [1229, 97] on p "Create Agent" at bounding box center [1229, 97] width 92 height 22
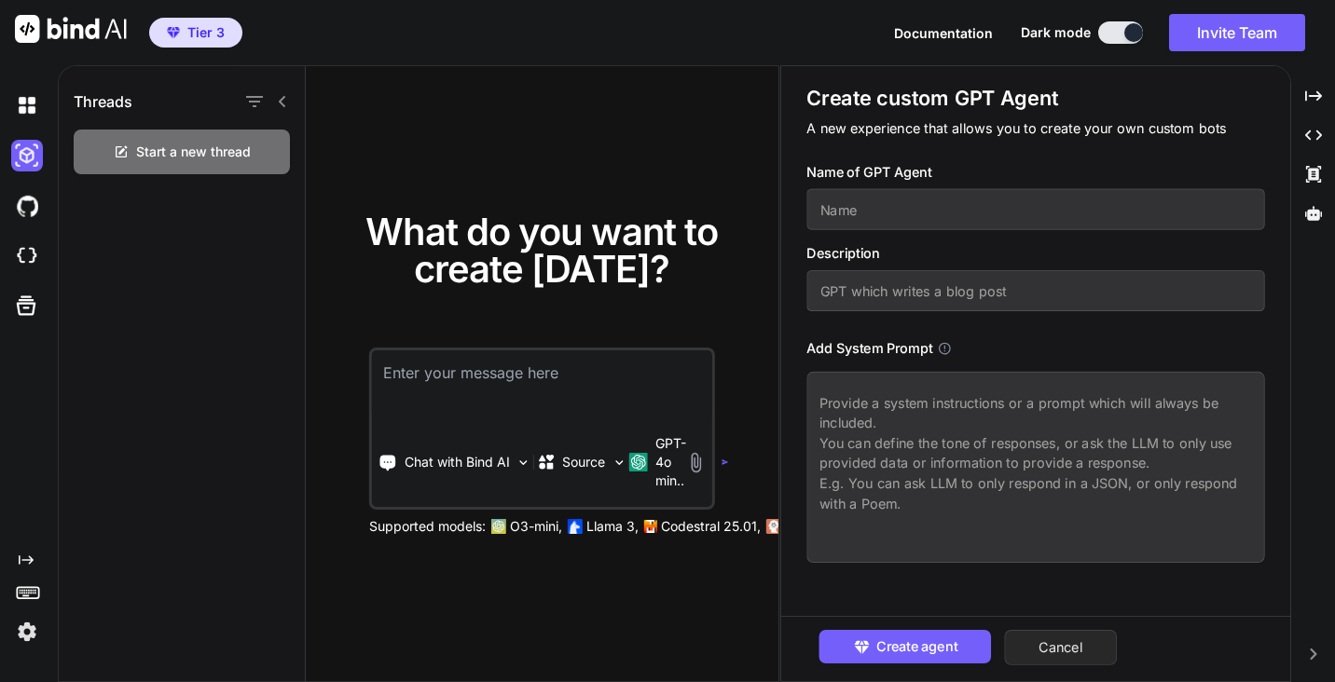
click at [1083, 649] on button "Cancel" at bounding box center [1061, 647] width 113 height 35
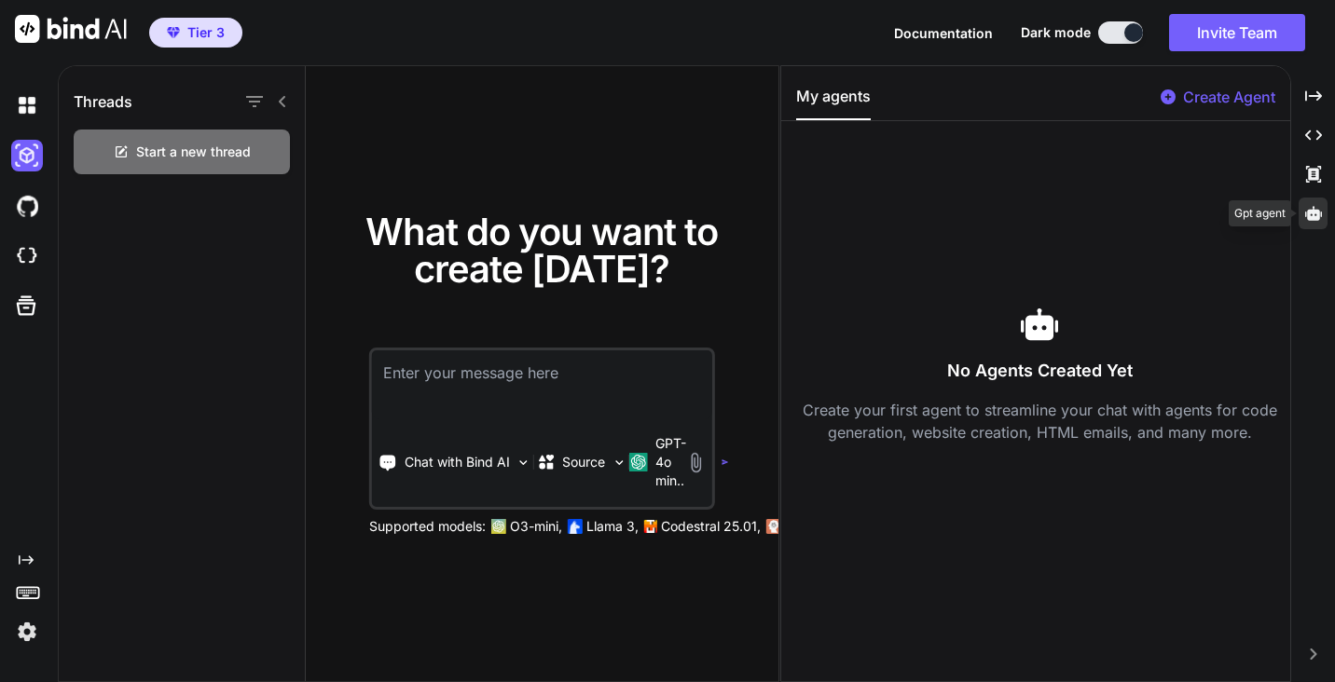
click at [1316, 223] on div at bounding box center [1312, 214] width 29 height 32
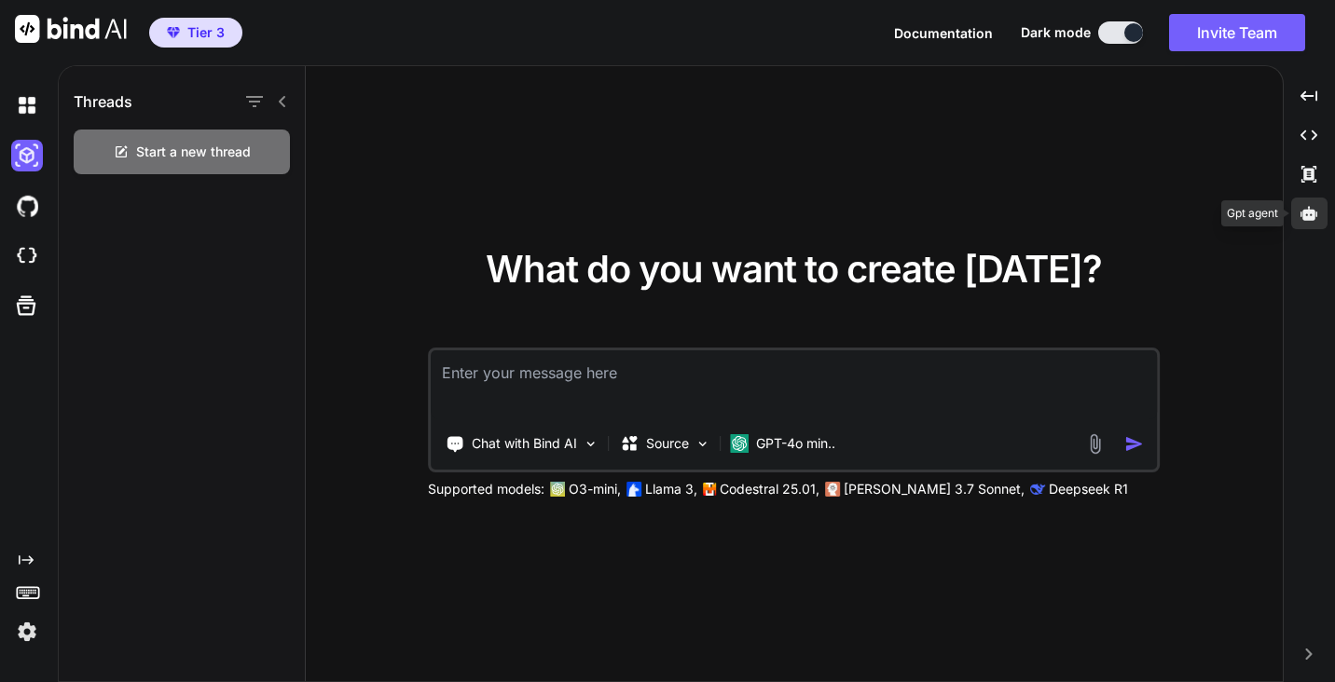
click at [1316, 223] on div at bounding box center [1309, 214] width 36 height 32
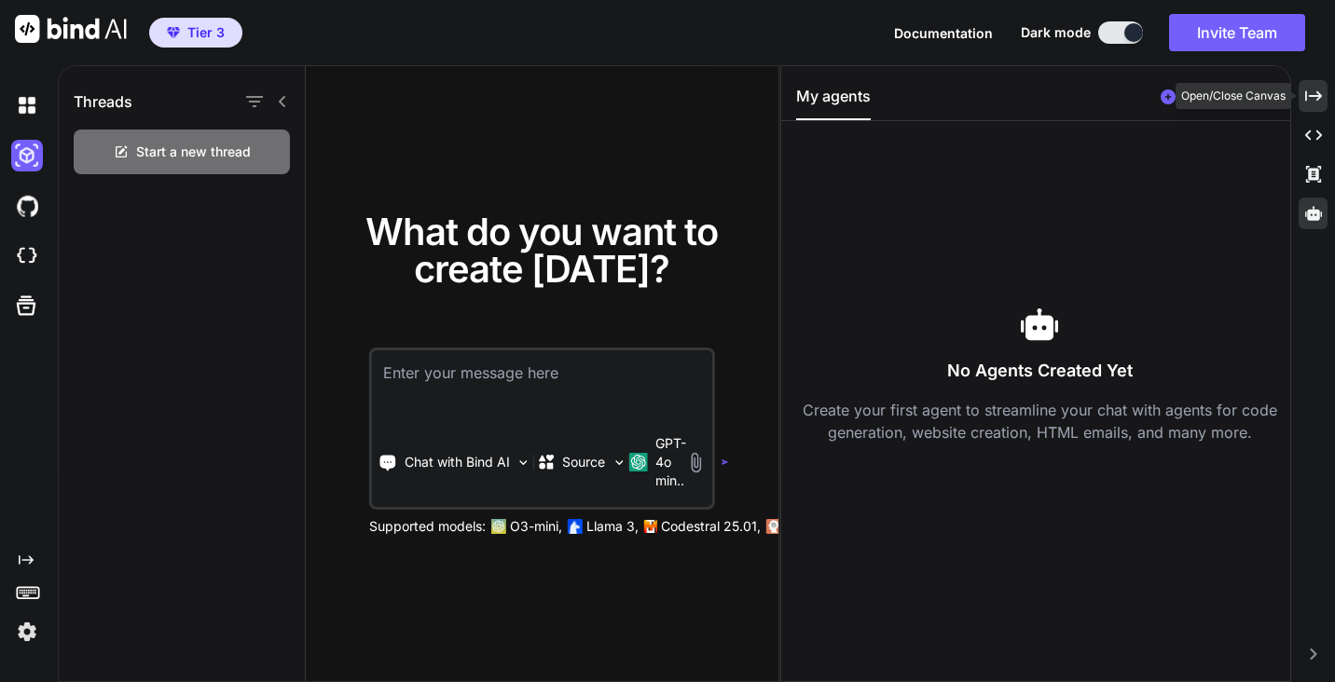
click at [1313, 90] on icon "Created with Pixso." at bounding box center [1313, 96] width 17 height 17
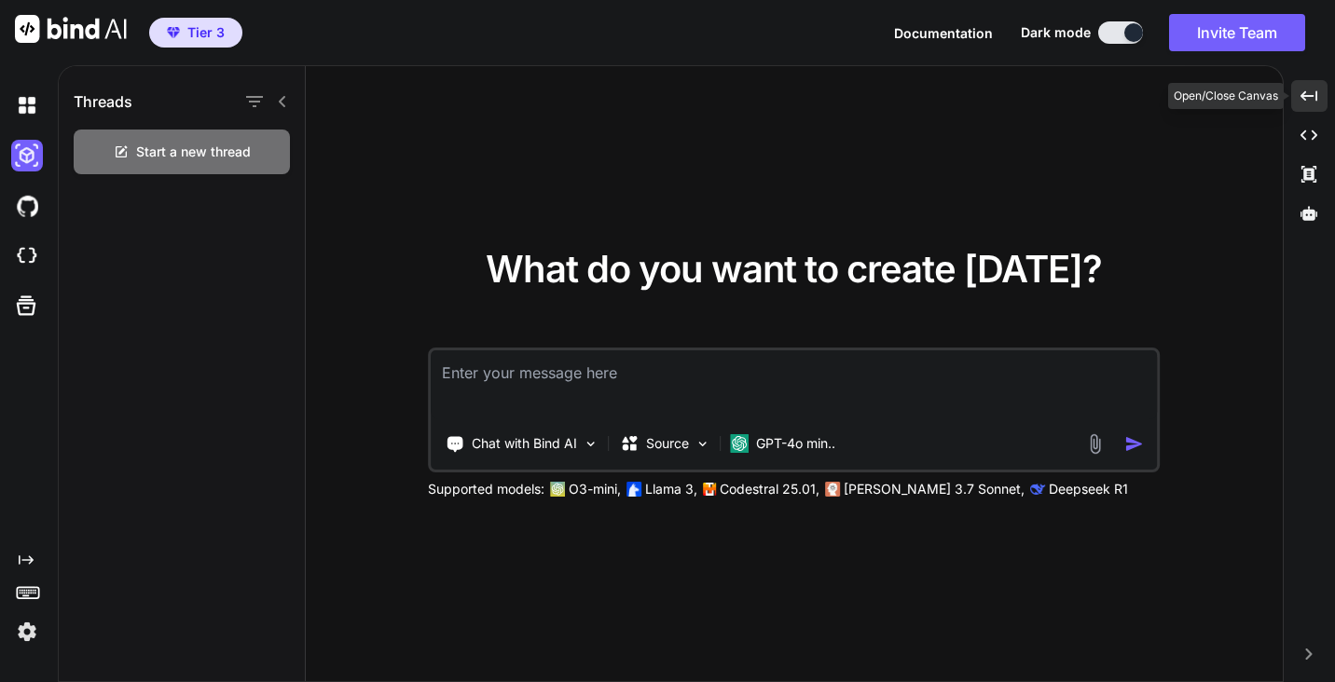
click at [1313, 90] on icon "Created with Pixso." at bounding box center [1308, 96] width 17 height 17
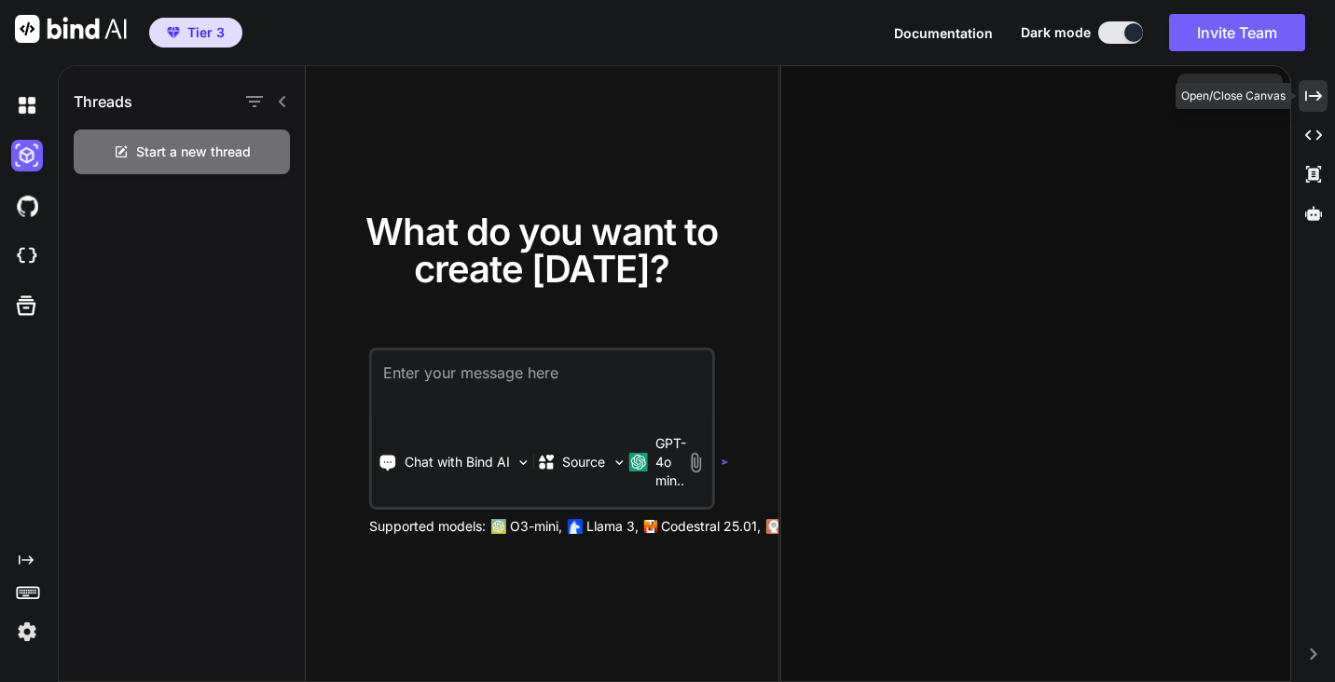
click at [1313, 90] on icon "Created with Pixso." at bounding box center [1313, 96] width 17 height 17
type textarea "x"
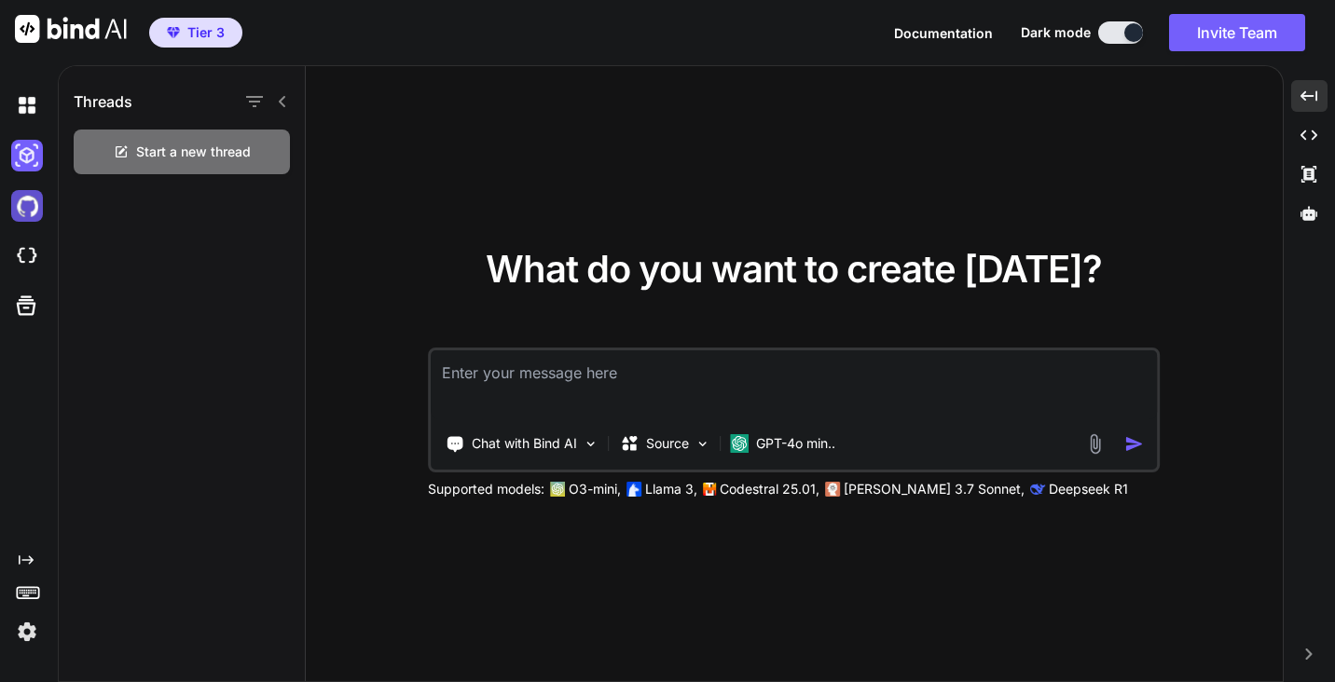
click at [35, 205] on img at bounding box center [27, 206] width 32 height 32
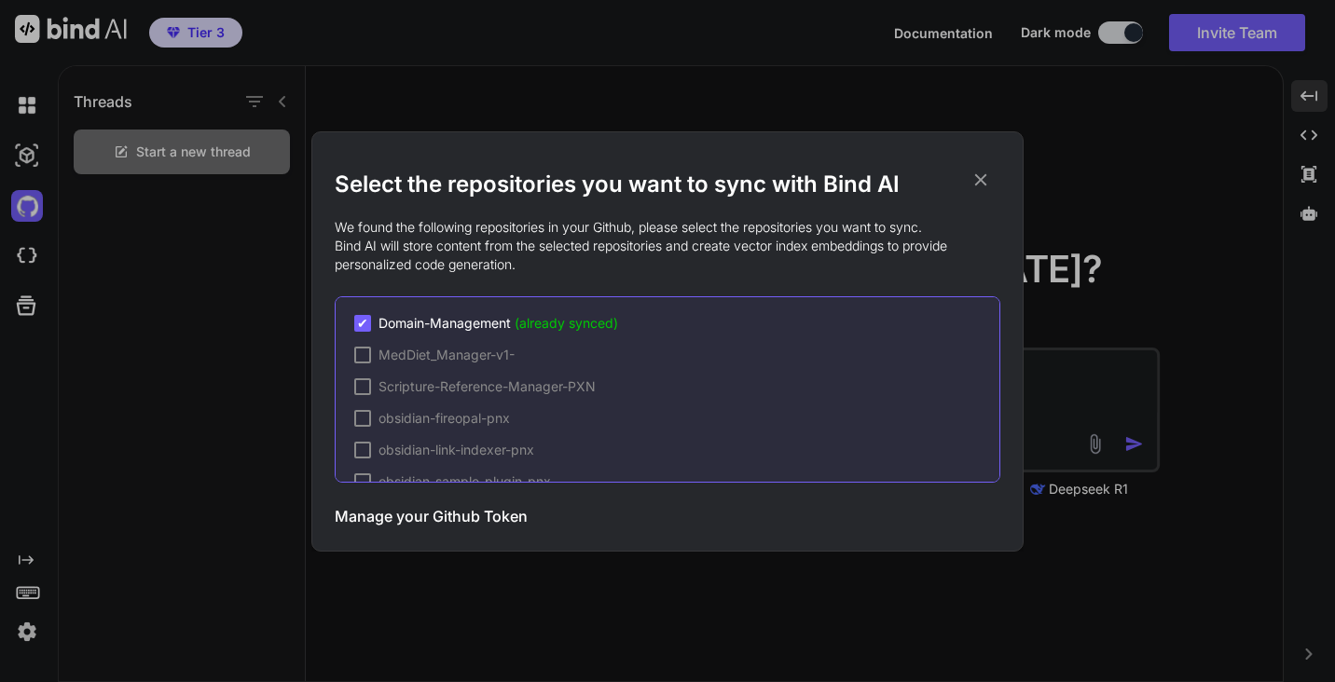
click at [980, 179] on icon at bounding box center [981, 179] width 12 height 12
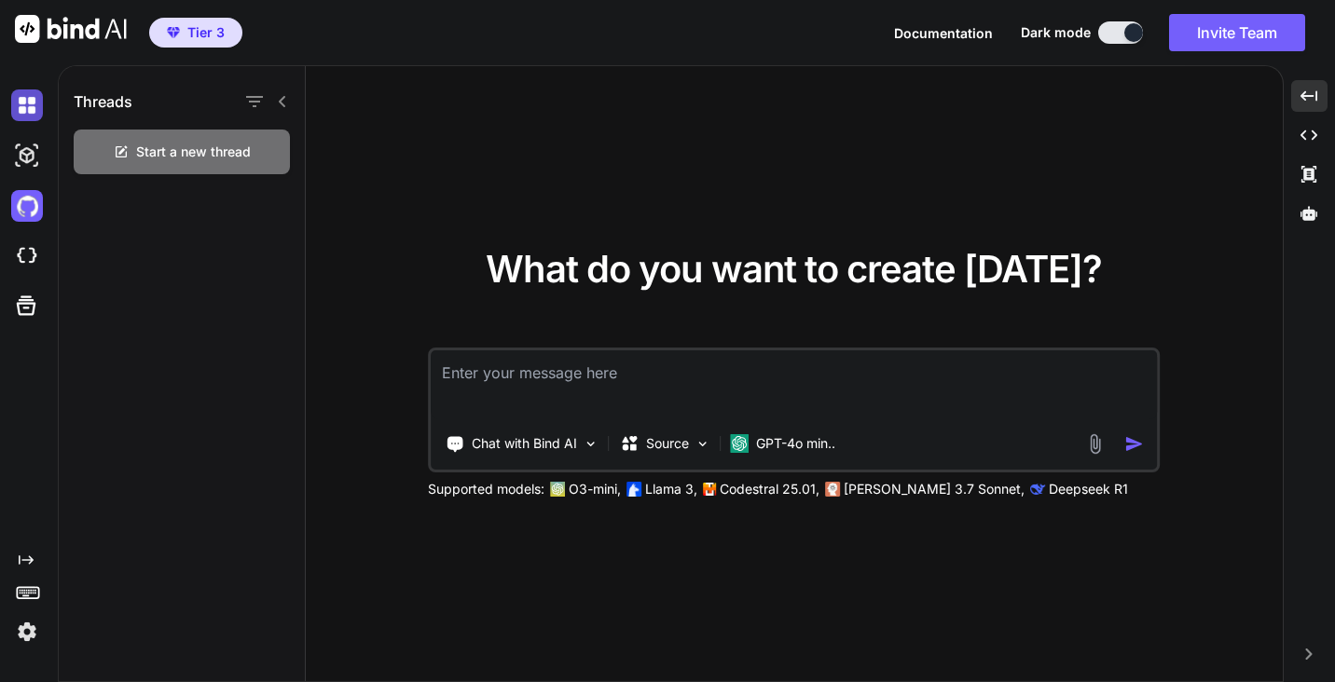
click at [33, 100] on img at bounding box center [27, 105] width 32 height 32
click at [29, 255] on img at bounding box center [27, 256] width 32 height 32
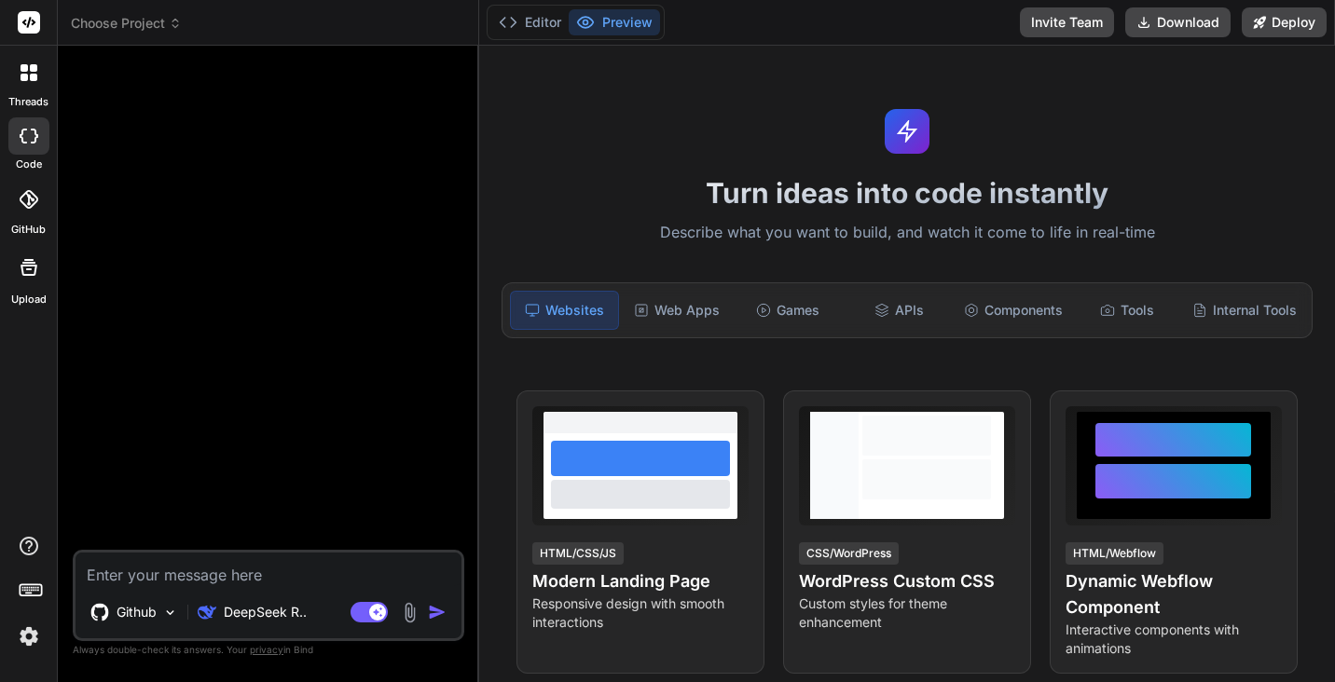
type textarea "x"
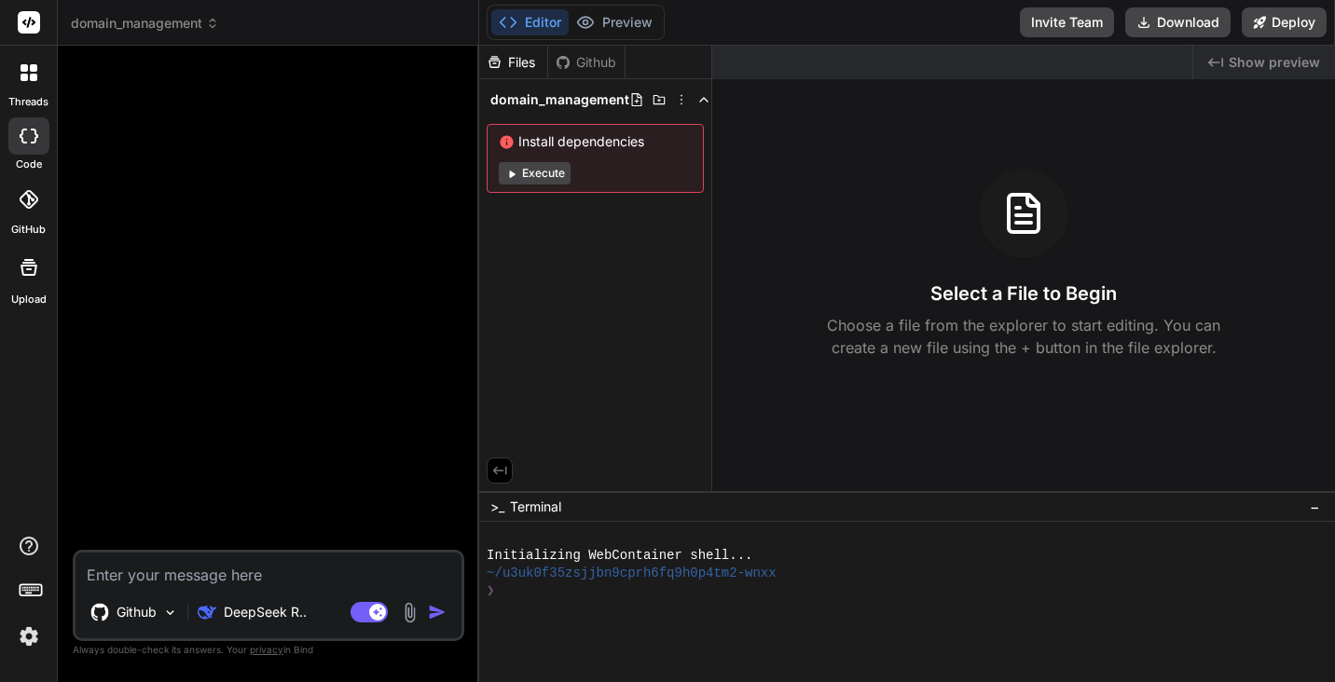
click at [172, 25] on span "domain_management" at bounding box center [145, 23] width 148 height 19
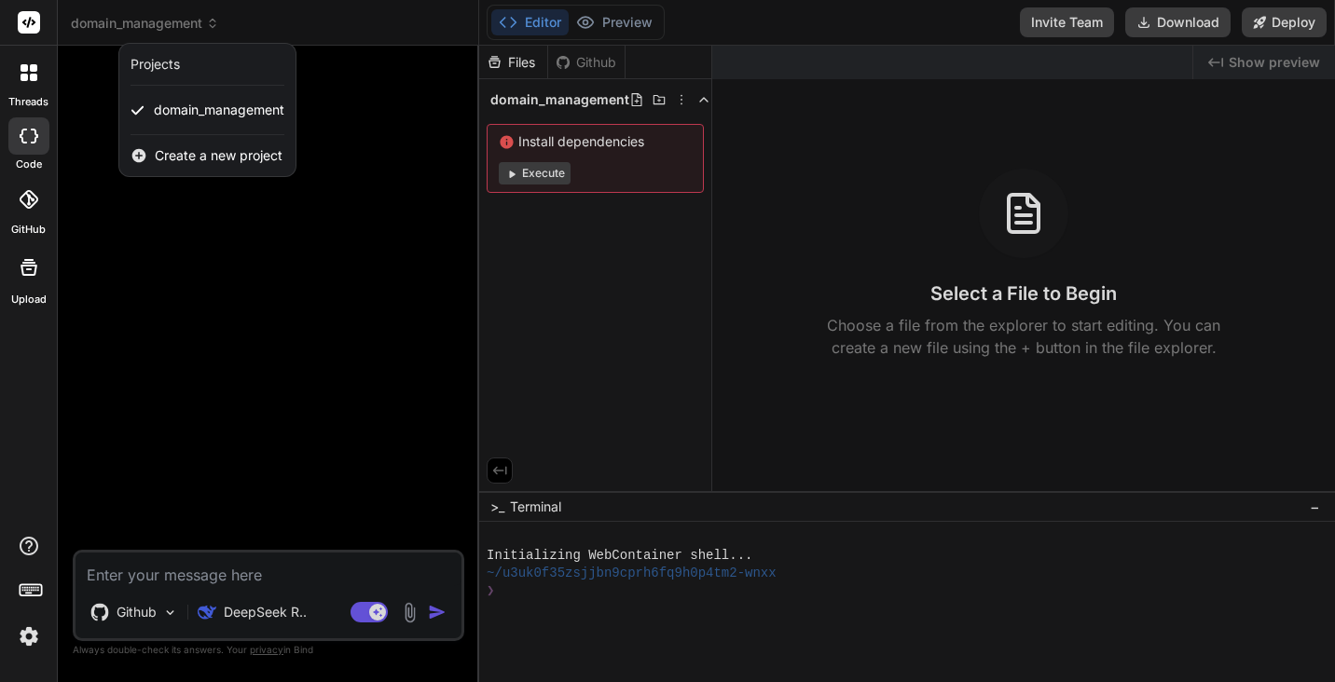
click at [172, 25] on div at bounding box center [667, 341] width 1335 height 682
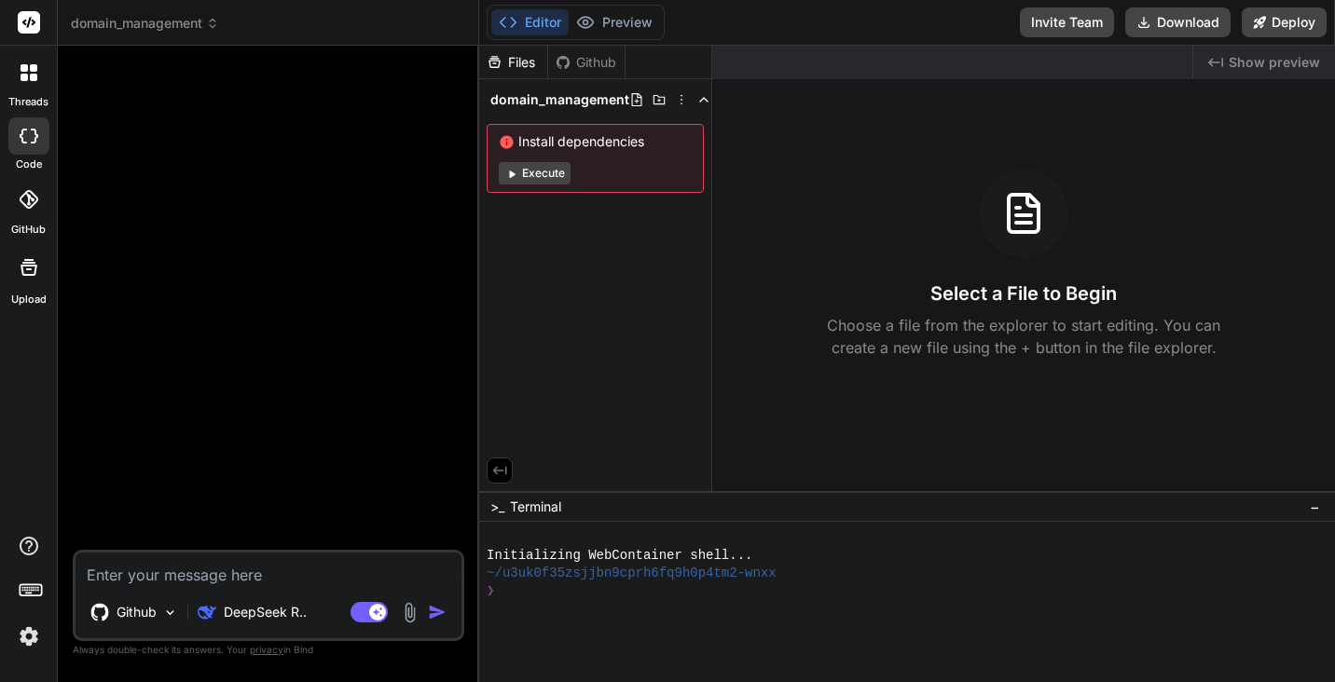
click at [143, 575] on textarea at bounding box center [269, 570] width 386 height 34
paste textarea "github_pat_11BO3Y7HY0fP5ildUyzc4l_Kva0dldwGPnmyWM6PMe15u54ziLS5b2DH6kqZQWuQOuMT…"
type textarea "github_pat_11BO3Y7HY0fP5ildUyzc4l_Kva0dldwGPnmyWM6PMe15u54ziLS5b2DH6kqZQWuQOuMT…"
type textarea "x"
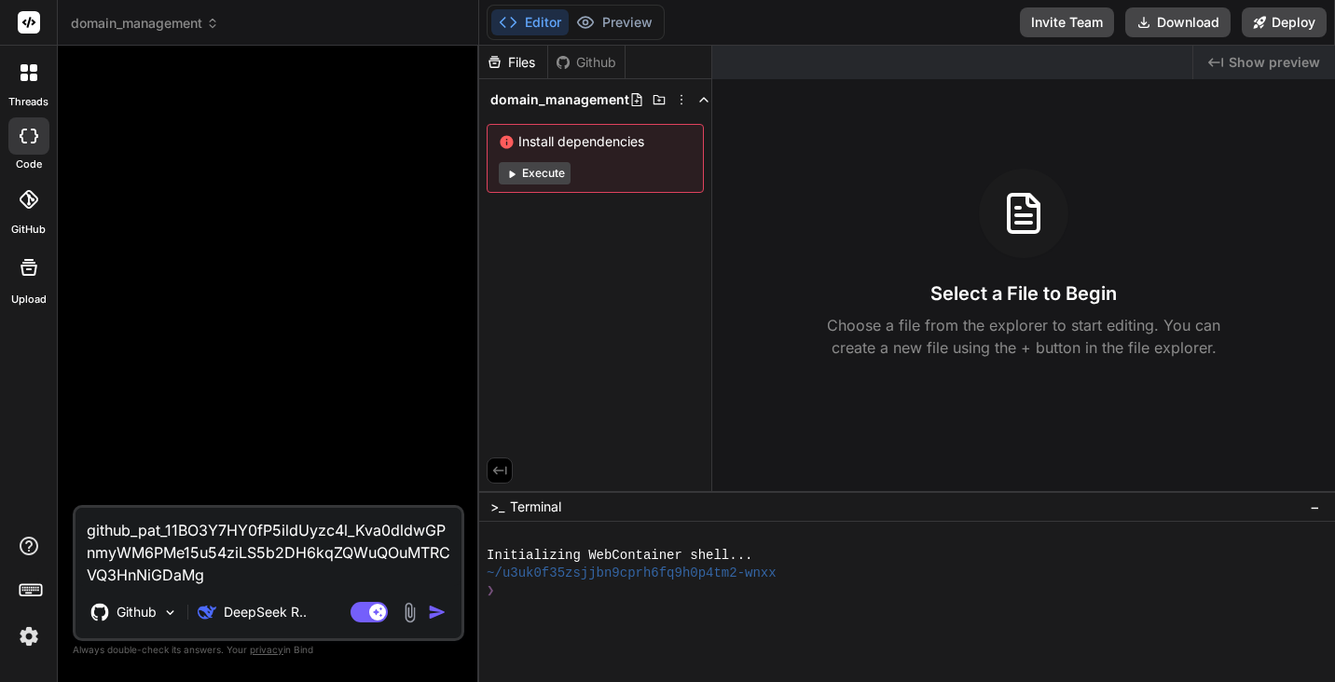
type textarea "x"
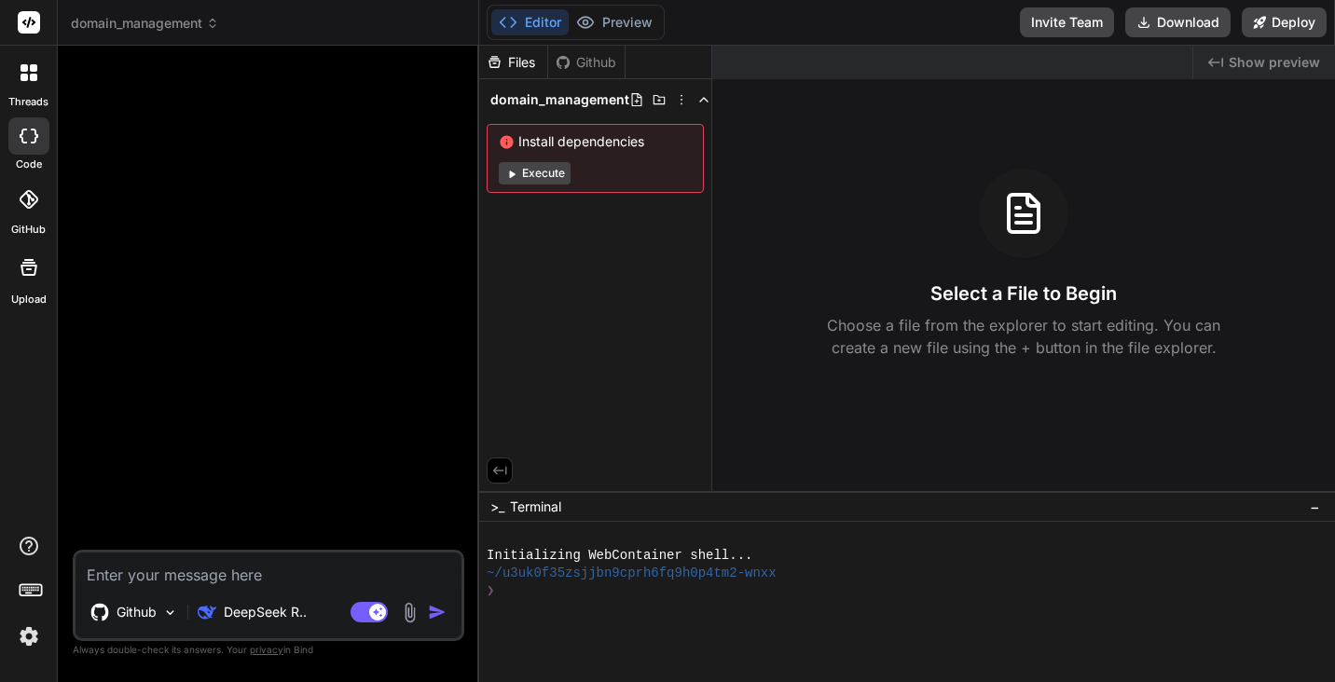
type textarea "C"
type textarea "x"
type textarea "Ca"
type textarea "x"
type textarea "Can"
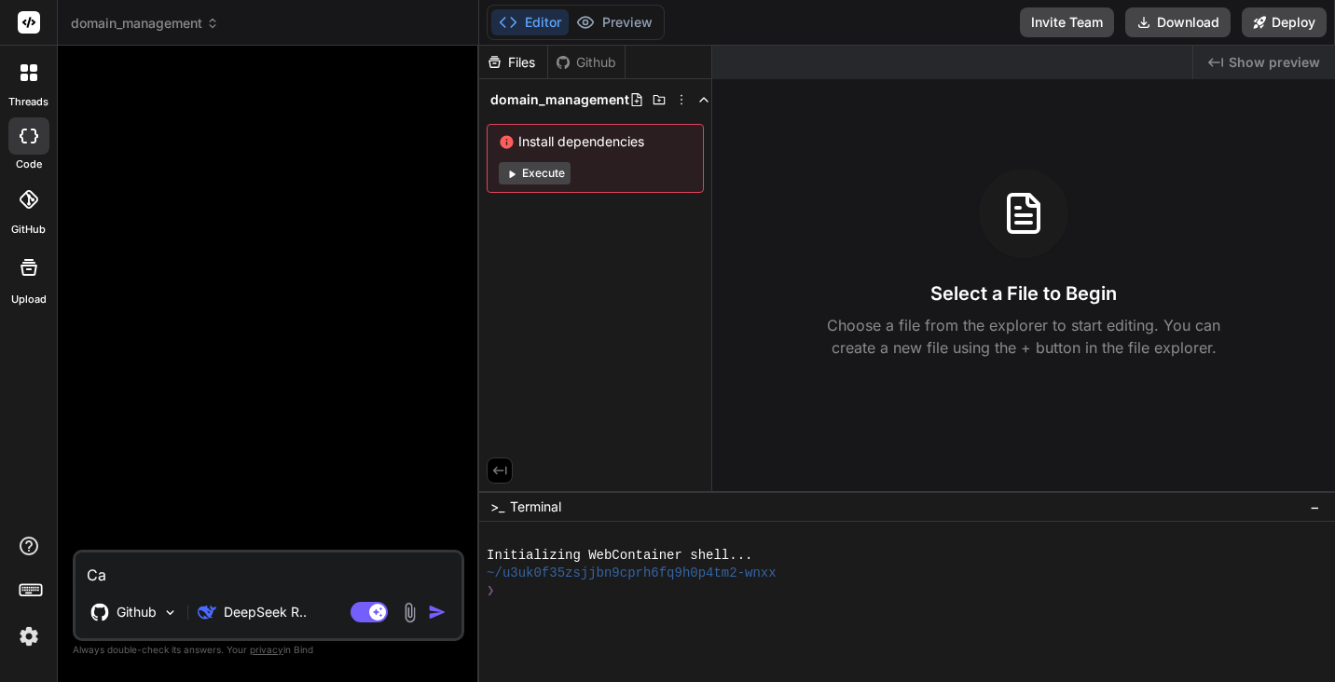
type textarea "x"
type textarea "Can"
type textarea "x"
type textarea "Can y"
type textarea "x"
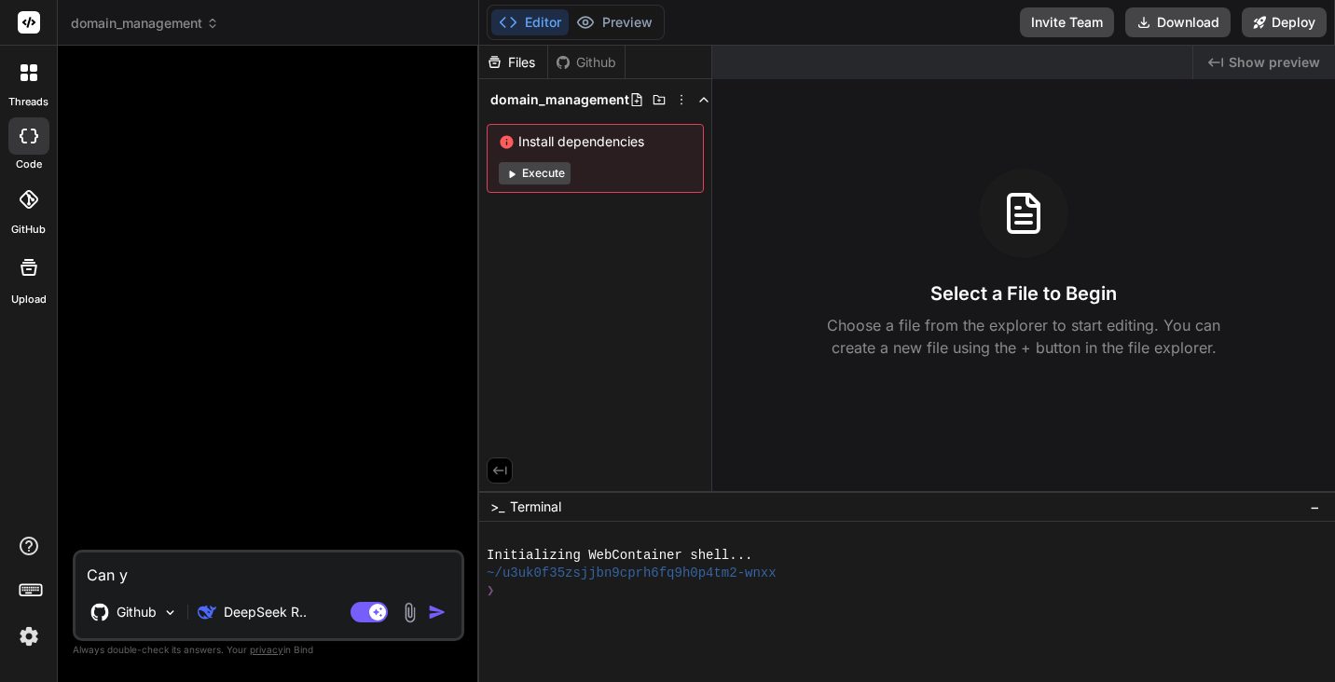
type textarea "Can yo"
type textarea "x"
type textarea "Can you"
type textarea "x"
type textarea "Can you"
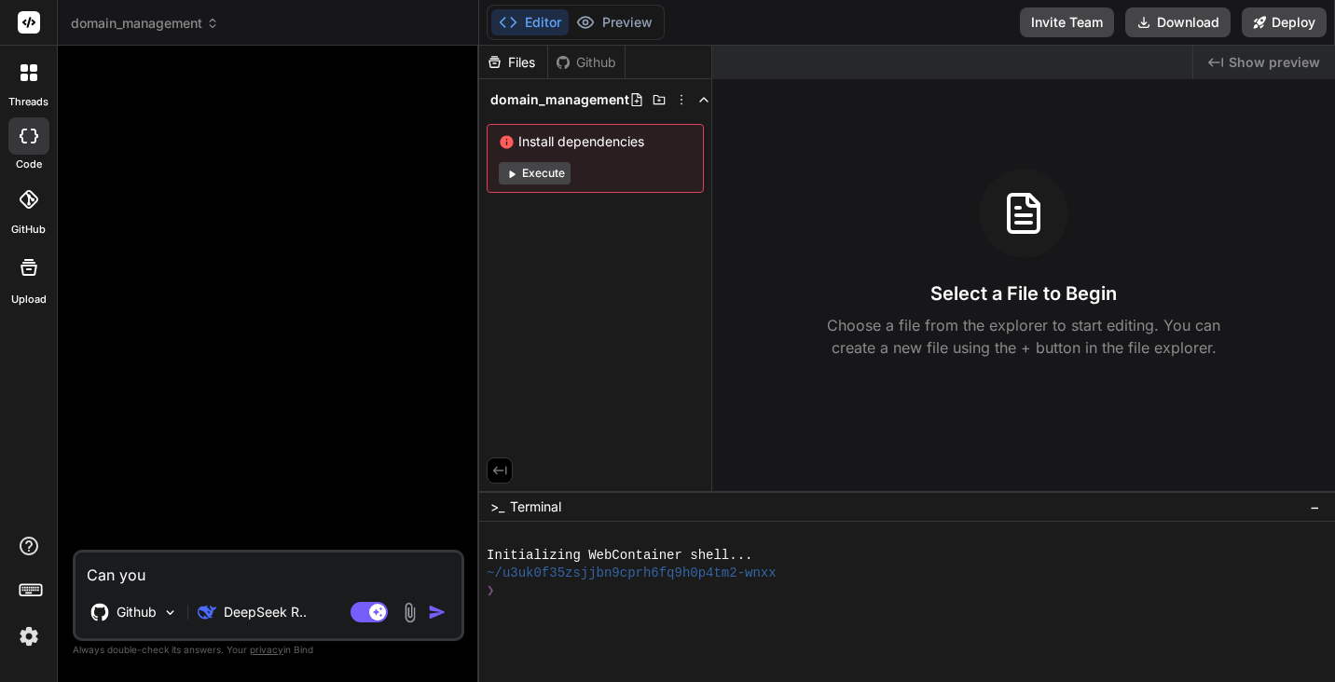
type textarea "x"
type textarea "Can you p"
type textarea "x"
type textarea "Can you pl"
type textarea "x"
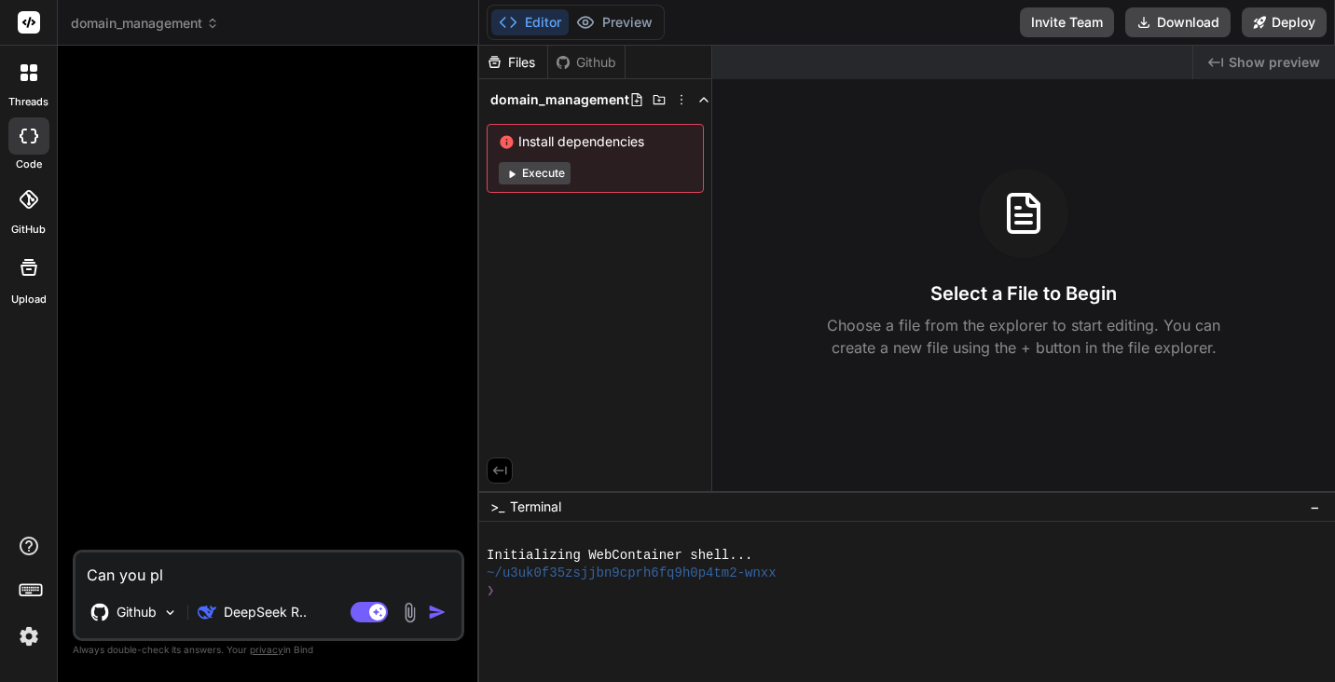
type textarea "Can you ple"
type textarea "x"
type textarea "Can you plea"
type textarea "x"
type textarea "Can you pleas"
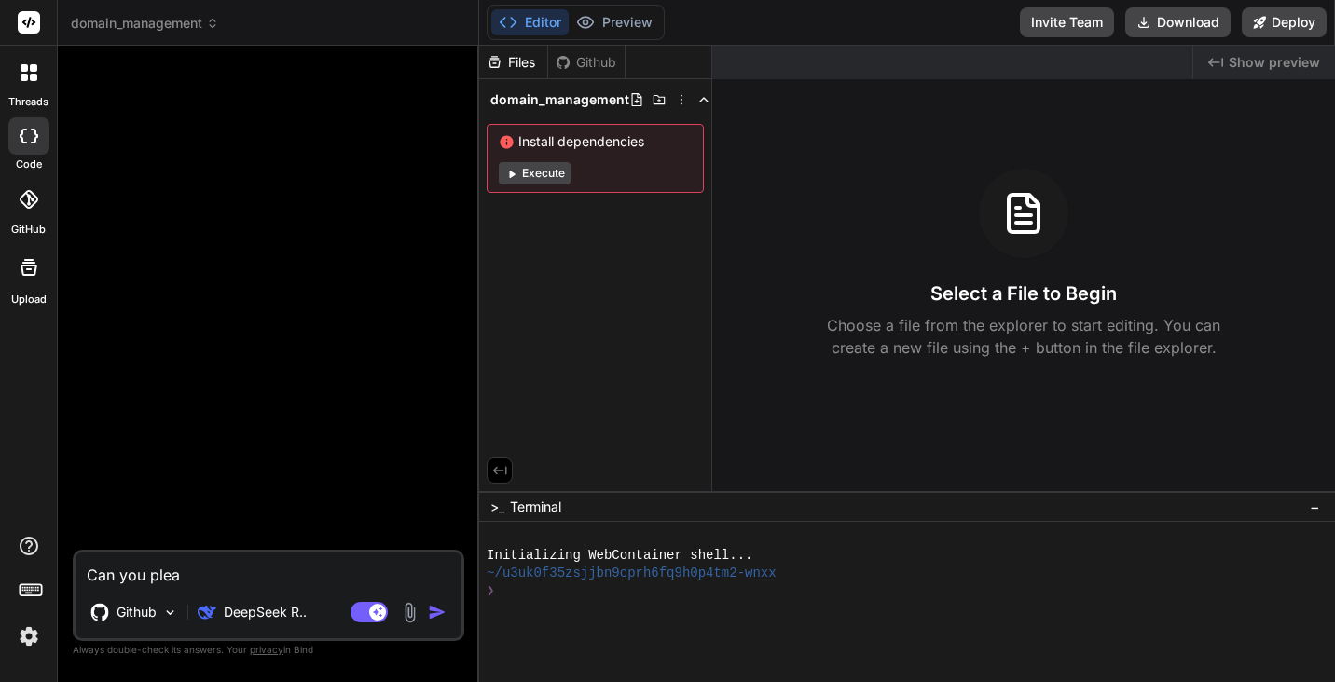
type textarea "x"
type textarea "Can you please"
type textarea "x"
type textarea "Can you please"
type textarea "x"
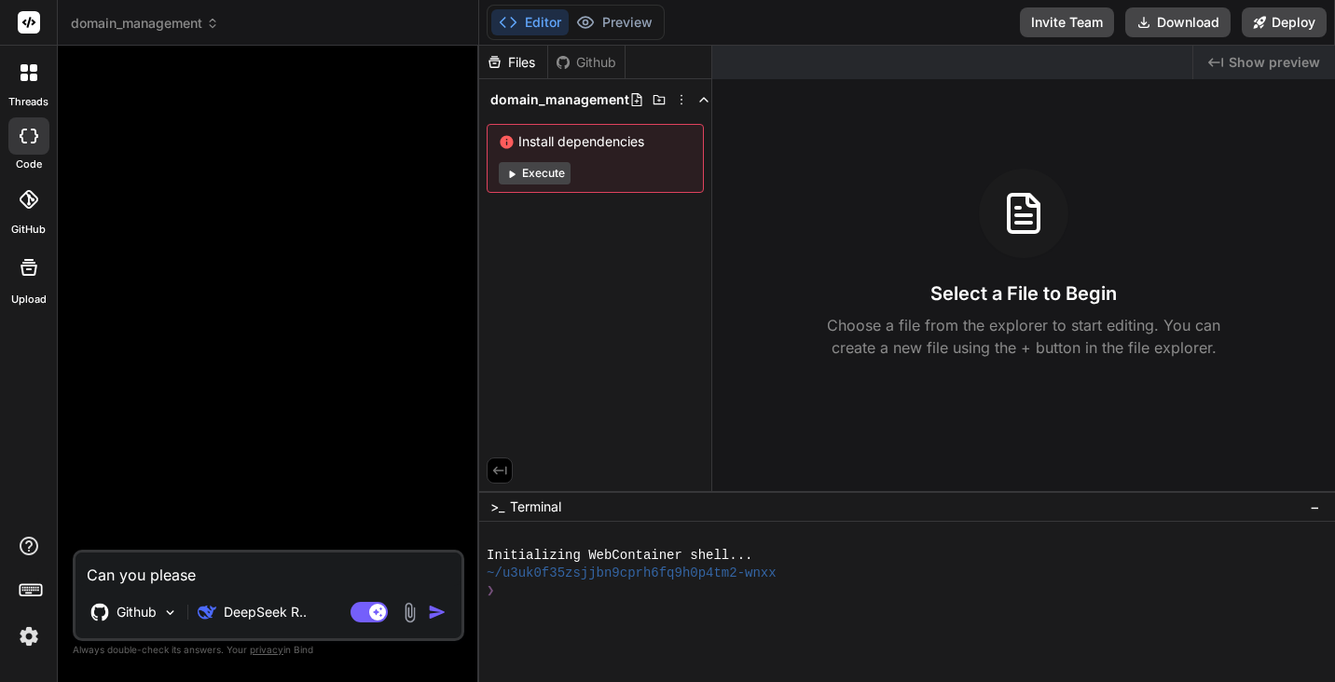
type textarea "Can you please"
